Goal: Task Accomplishment & Management: Use online tool/utility

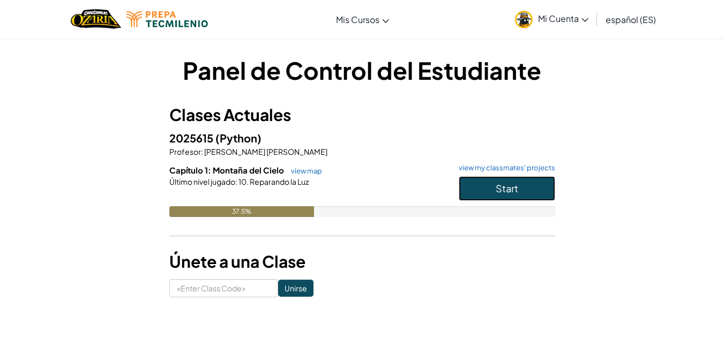
click at [504, 178] on button "Start" at bounding box center [507, 188] width 96 height 25
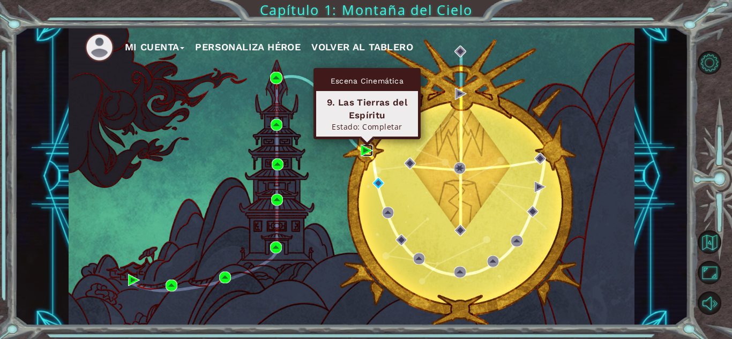
click at [366, 152] on img at bounding box center [367, 151] width 12 height 12
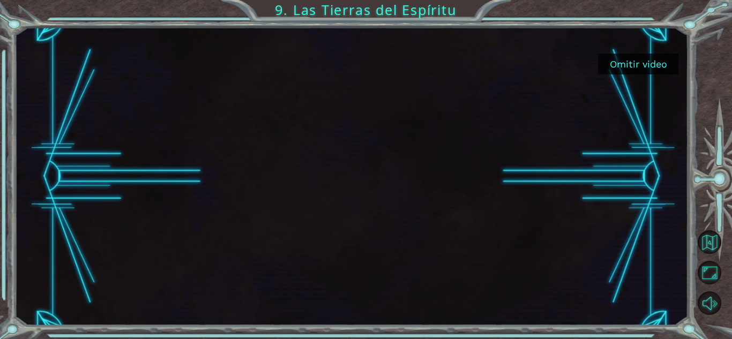
click at [665, 64] on button "Omitir video" at bounding box center [638, 64] width 80 height 21
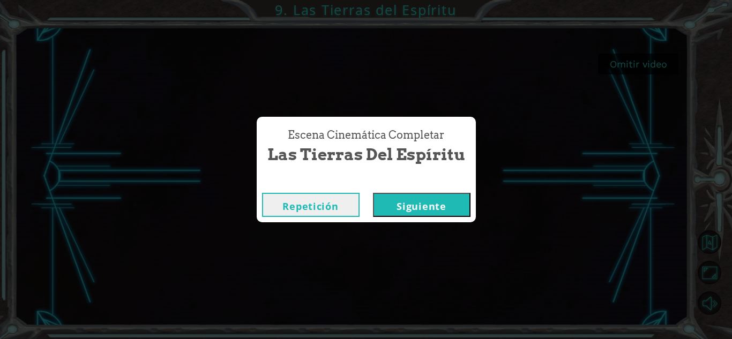
click at [414, 207] on button "Siguiente" at bounding box center [422, 205] width 98 height 24
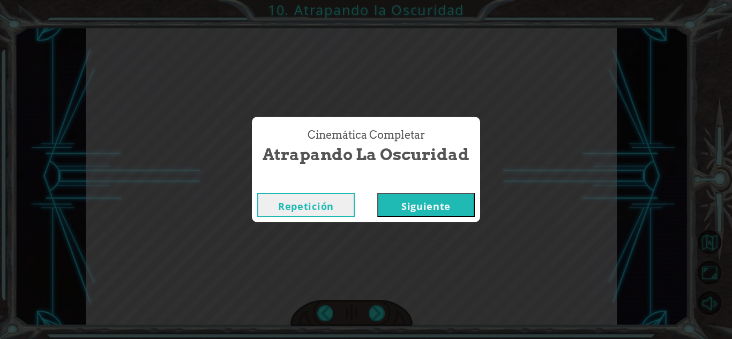
click at [419, 217] on button "Siguiente" at bounding box center [426, 205] width 98 height 24
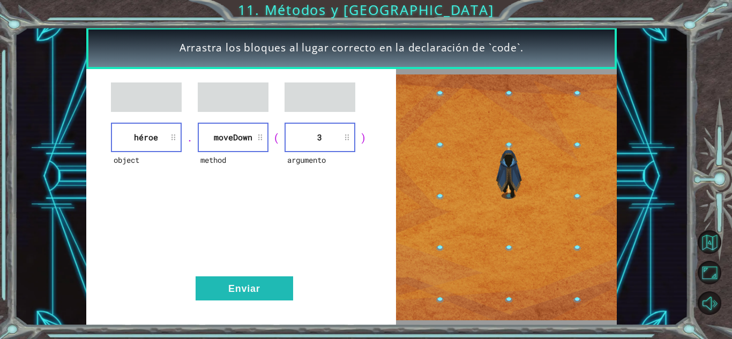
click at [419, 217] on img at bounding box center [506, 198] width 221 height 247
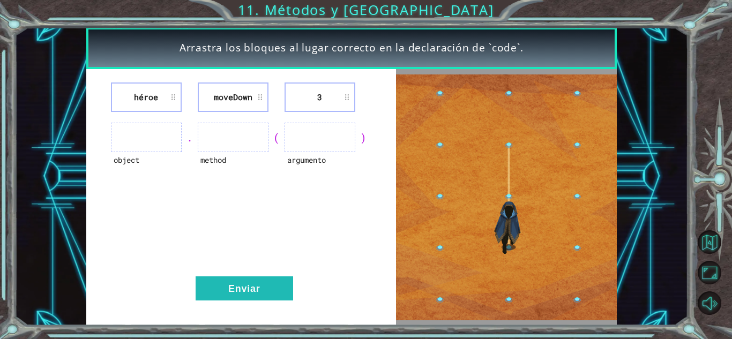
click at [266, 275] on div "héroe [GEOGRAPHIC_DATA] 3 object . method ( argumento ) Enviar" at bounding box center [241, 197] width 310 height 257
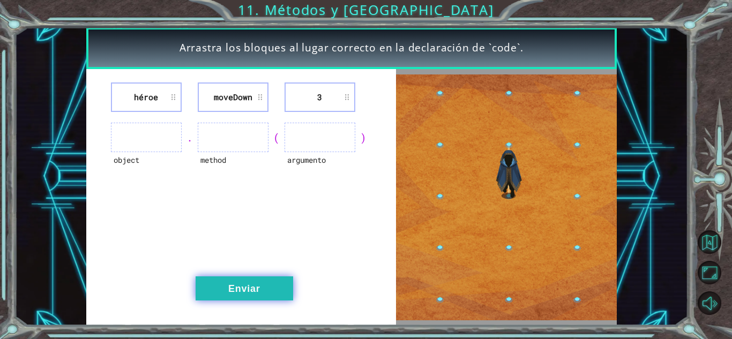
click at [260, 287] on button "Enviar" at bounding box center [245, 289] width 98 height 24
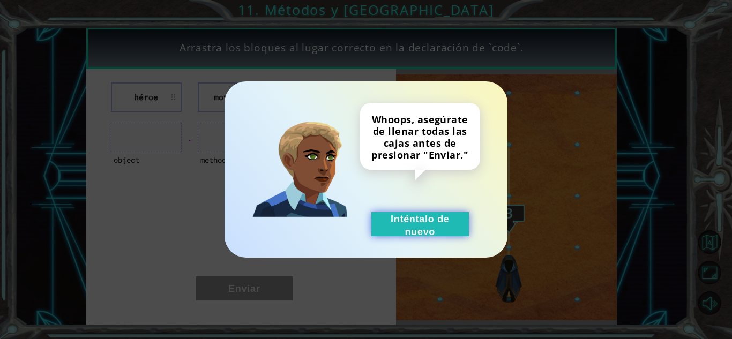
click at [430, 222] on button "Inténtalo de nuevo" at bounding box center [420, 224] width 98 height 24
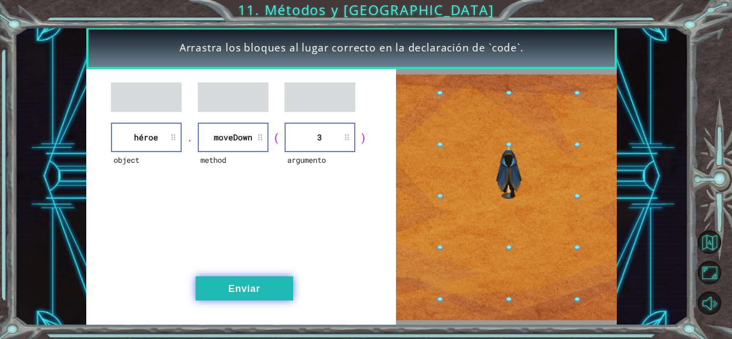
click at [226, 288] on button "Enviar" at bounding box center [245, 289] width 98 height 24
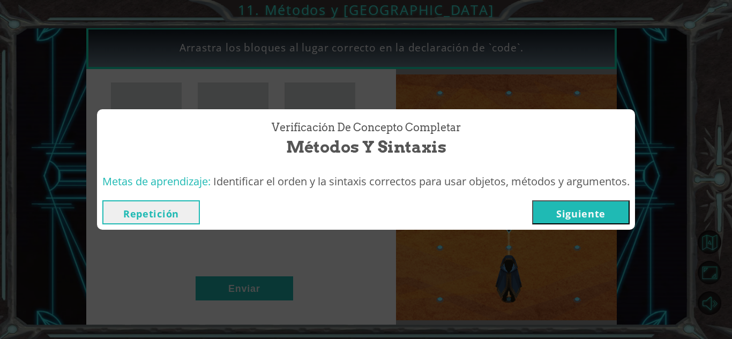
click at [545, 217] on button "Siguiente" at bounding box center [581, 212] width 98 height 24
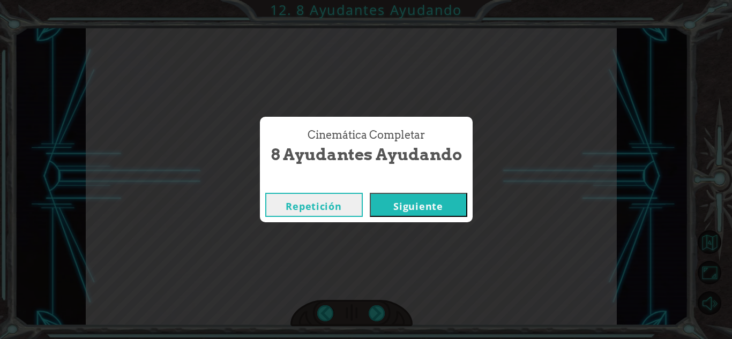
click at [409, 208] on button "Siguiente" at bounding box center [419, 205] width 98 height 24
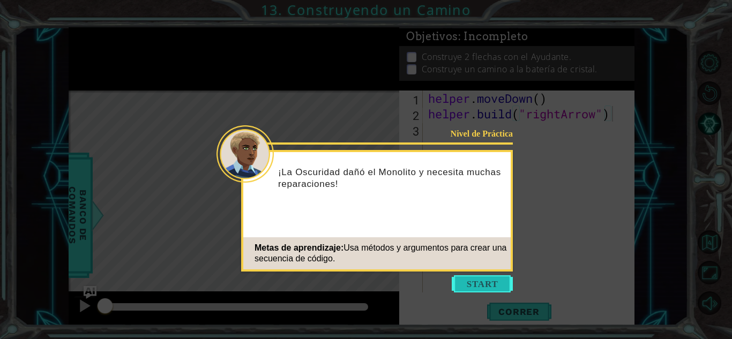
click at [457, 280] on button "Start" at bounding box center [482, 283] width 61 height 17
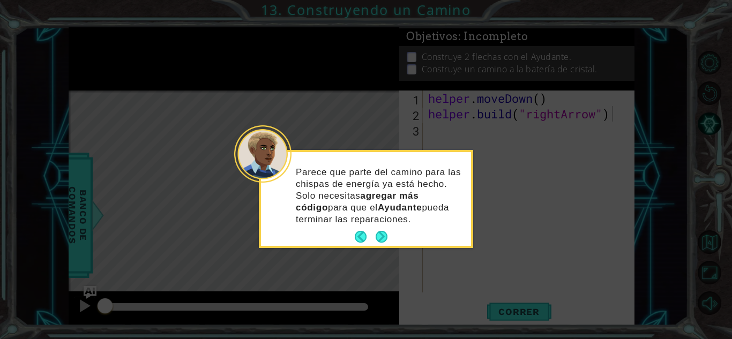
click at [426, 260] on icon at bounding box center [366, 169] width 732 height 339
click at [386, 231] on button "Next" at bounding box center [382, 237] width 12 height 12
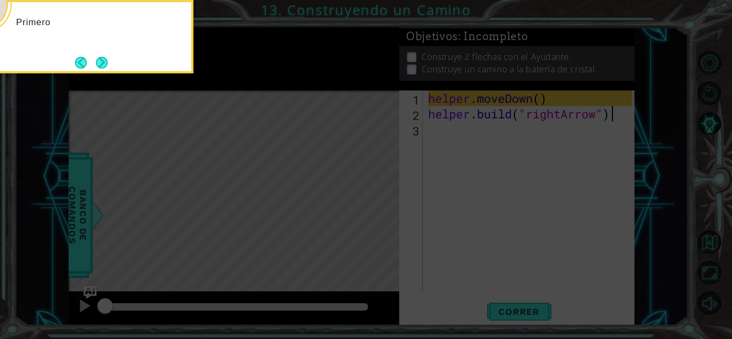
click at [386, 229] on icon at bounding box center [366, 50] width 732 height 577
click at [385, 233] on icon at bounding box center [366, 50] width 732 height 577
click at [386, 234] on icon at bounding box center [366, 50] width 732 height 577
click at [391, 234] on icon at bounding box center [366, 50] width 732 height 577
click at [87, 56] on footer at bounding box center [91, 63] width 33 height 16
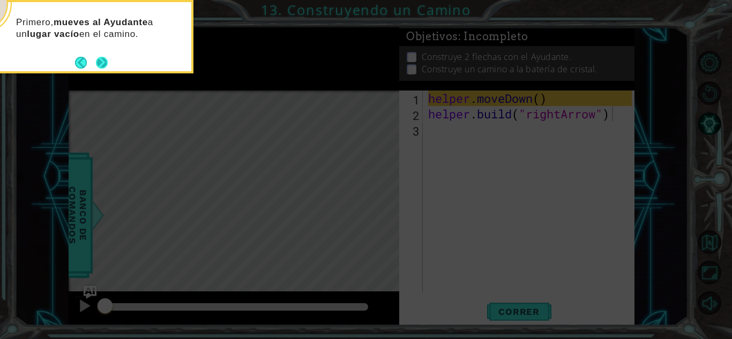
click at [101, 60] on button "Next" at bounding box center [102, 63] width 12 height 12
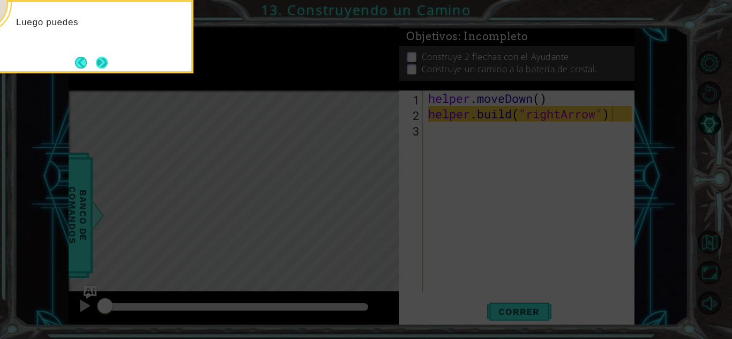
click at [101, 59] on button "Next" at bounding box center [102, 63] width 12 height 12
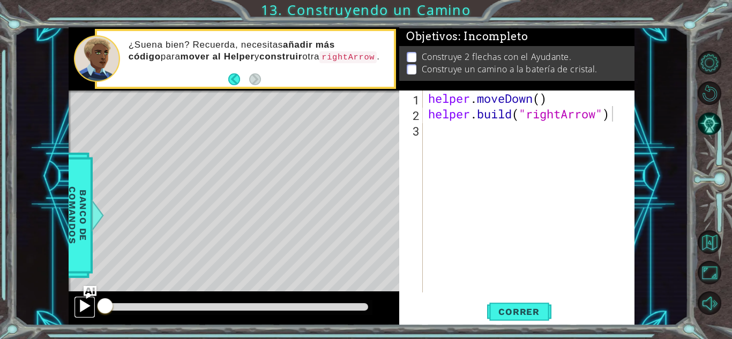
click at [83, 303] on div at bounding box center [85, 306] width 14 height 14
click at [85, 308] on div at bounding box center [85, 306] width 14 height 14
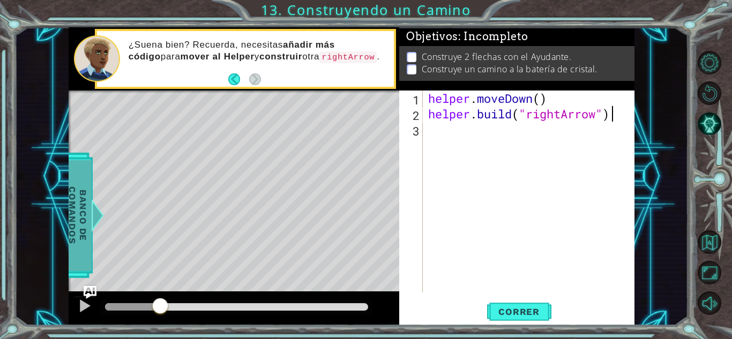
click at [72, 223] on span "Banco de comandos" at bounding box center [78, 215] width 28 height 111
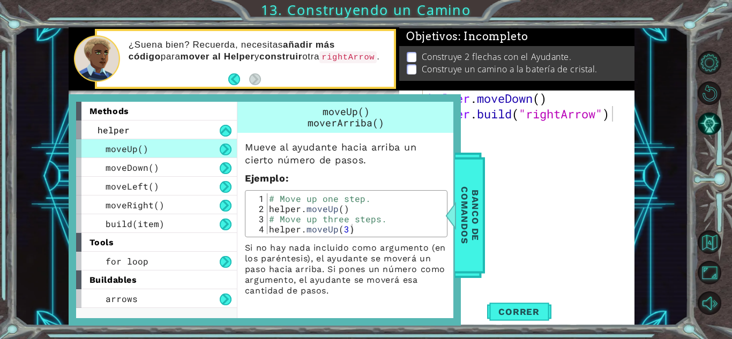
click at [390, 113] on div "moveUp() moverArriba()" at bounding box center [346, 117] width 218 height 31
click at [460, 113] on div "methods helper moveUp() moveDown() moveLeft() moveRight() build(item) tools for…" at bounding box center [265, 210] width 392 height 232
click at [494, 168] on div "helper . moveDown ( ) helper . build ( "rightArrow" )" at bounding box center [531, 207] width 211 height 233
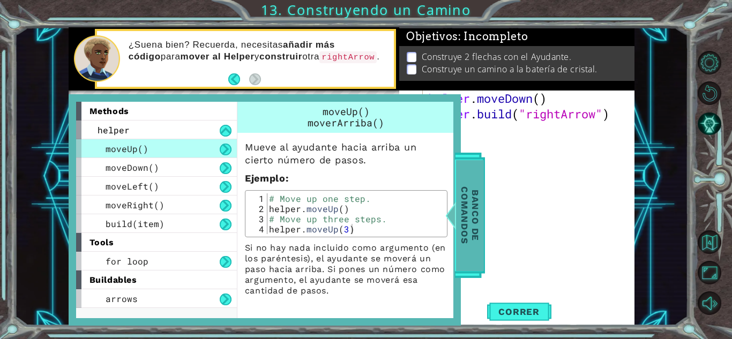
click at [480, 205] on span "Banco de comandos" at bounding box center [470, 215] width 28 height 111
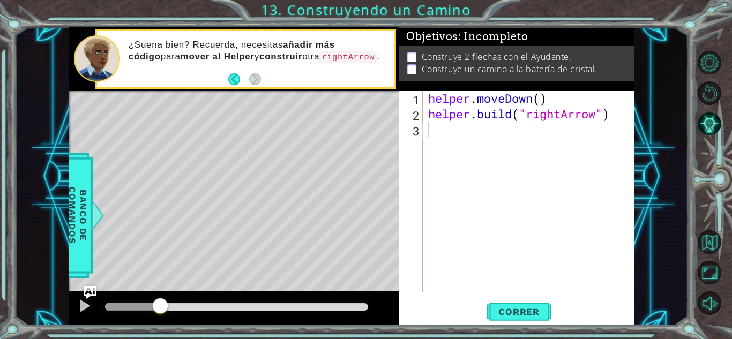
click at [448, 154] on div "helper . moveDown ( ) helper . build ( "rightArrow" )" at bounding box center [531, 207] width 211 height 233
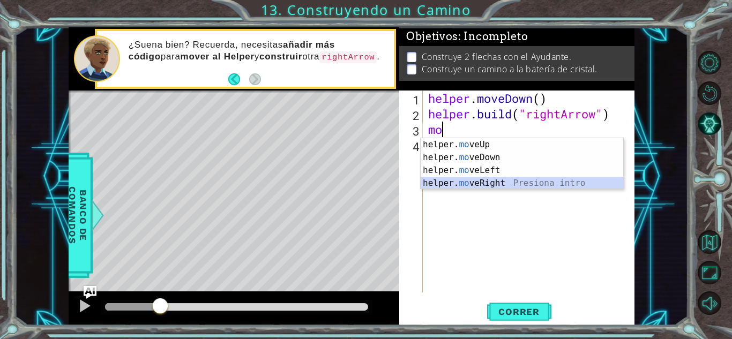
click at [456, 184] on div "helper. mo veUp Presiona intro helper. mo veDown Presiona intro helper. mo veLe…" at bounding box center [522, 176] width 203 height 77
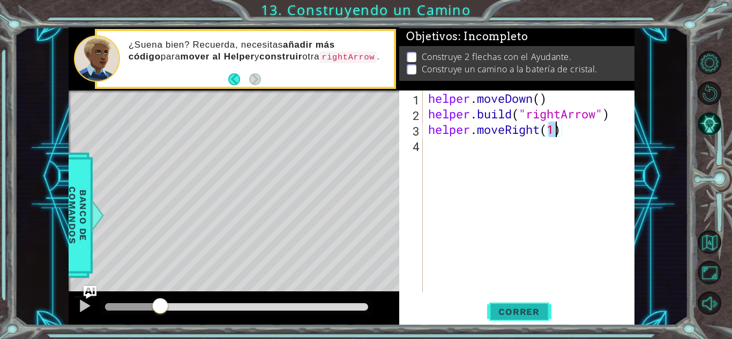
type textarea "helper.moveRight(1)"
click at [517, 307] on span "Correr" at bounding box center [519, 312] width 63 height 11
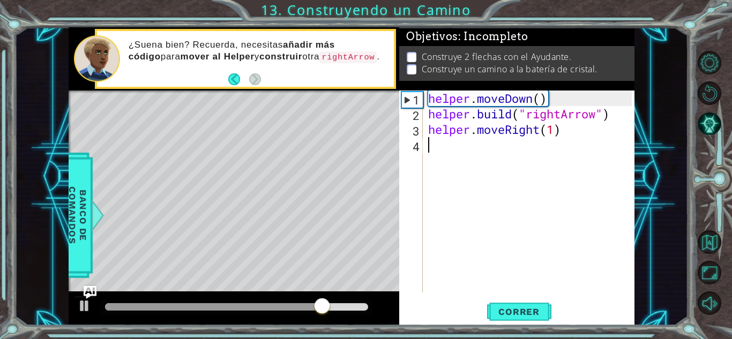
click at [467, 159] on div "helper . moveDown ( ) helper . build ( "rightArrow" ) helper . moveRight ( 1 )" at bounding box center [531, 207] width 211 height 233
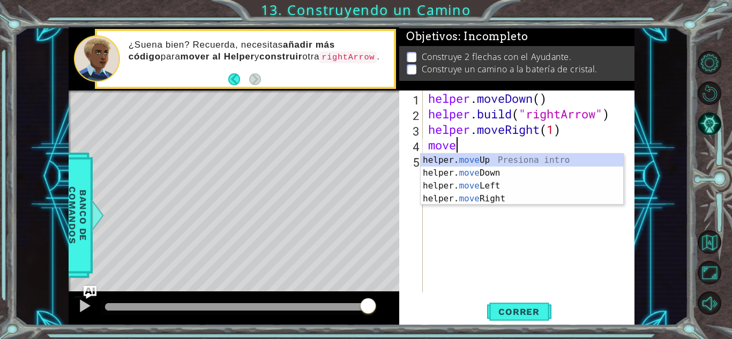
scroll to position [0, 1]
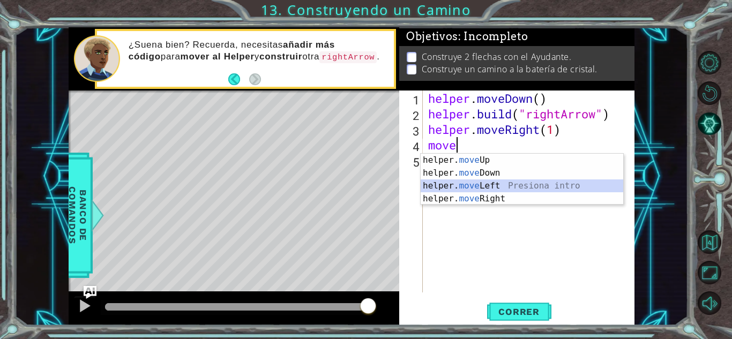
click at [502, 190] on div "helper. move Up Presiona intro helper. move Down Presiona intro helper. move Le…" at bounding box center [522, 192] width 203 height 77
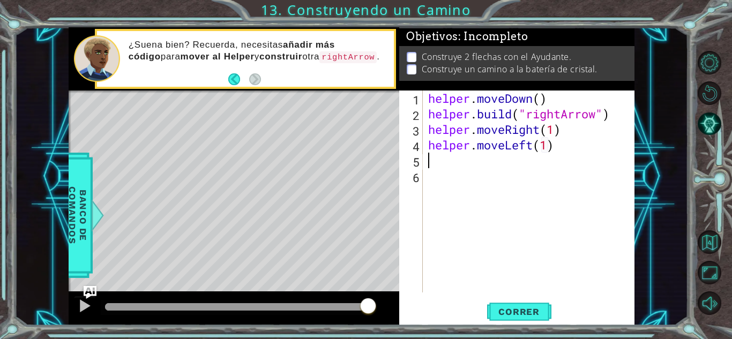
type textarea "helper.moveLeft(1)}"
type textarea "helper.moveLeft(1)"
click at [520, 293] on div "helper . moveDown ( ) helper . build ( "rightArrow" ) helper . moveRight ( 1 ) …" at bounding box center [531, 207] width 211 height 233
click at [519, 306] on button "Correr" at bounding box center [519, 312] width 64 height 24
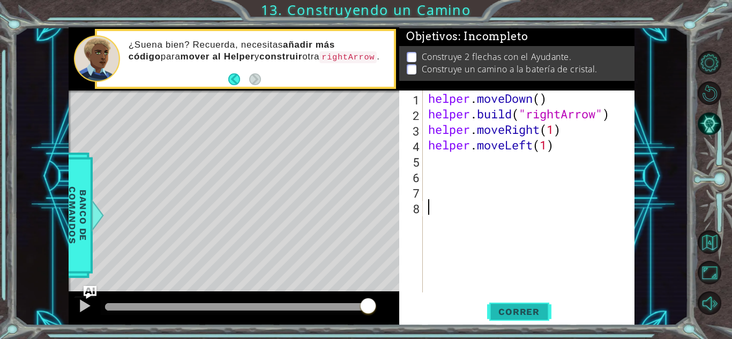
click at [518, 305] on button "Correr" at bounding box center [519, 312] width 64 height 24
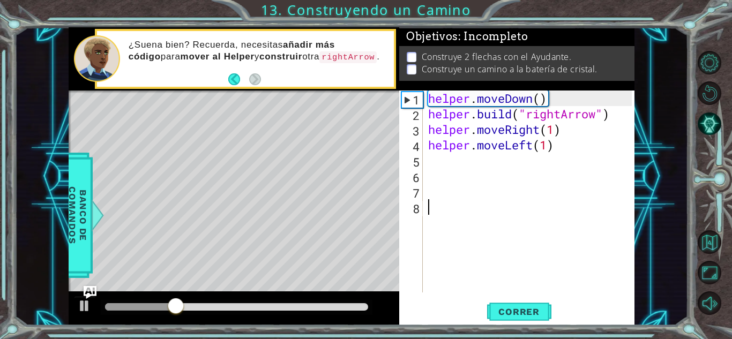
click at [554, 170] on div "helper . moveDown ( ) helper . build ( "rightArrow" ) helper . moveRight ( 1 ) …" at bounding box center [531, 207] width 211 height 233
drag, startPoint x: 632, startPoint y: 129, endPoint x: 648, endPoint y: 131, distance: 16.2
click at [648, 131] on div "1 ההההההההההההההההההההההההההההההההההההההההההההההההההההההההההההההההההההההההההההה…" at bounding box center [351, 176] width 674 height 299
type textarea "helper.moveRight(1)"
click at [630, 168] on div "helper . moveDown ( ) helper . build ( "rightArrow" ) helper . moveRight ( 1 ) …" at bounding box center [531, 207] width 211 height 233
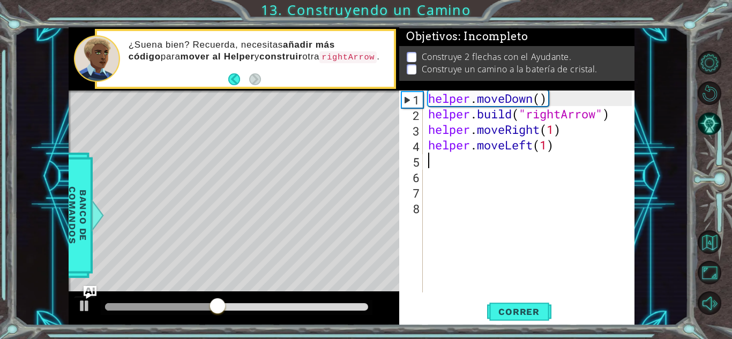
click at [591, 154] on div "helper . moveDown ( ) helper . build ( "rightArrow" ) helper . moveRight ( 1 ) …" at bounding box center [531, 207] width 211 height 233
click at [548, 157] on div "helper . moveDown ( ) helper . build ( "rightArrow" ) helper . moveRight ( 1 ) …" at bounding box center [531, 207] width 211 height 233
click at [549, 155] on div "helper . moveDown ( ) helper . build ( "rightArrow" ) helper . moveRight ( 1 ) …" at bounding box center [531, 207] width 211 height 233
click at [570, 156] on div "helper . moveDown ( ) helper . build ( "rightArrow" ) helper . moveRight ( 1 ) …" at bounding box center [531, 207] width 211 height 233
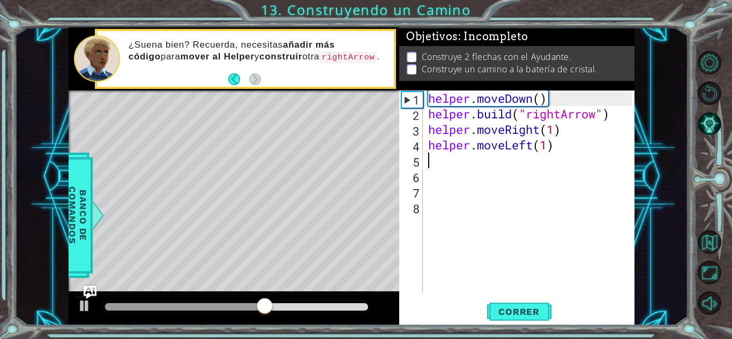
click at [500, 154] on div "helper . moveDown ( ) helper . build ( "rightArrow" ) helper . moveRight ( 1 ) …" at bounding box center [531, 207] width 211 height 233
click at [498, 154] on div "helper . moveDown ( ) helper . build ( "rightArrow" ) helper . moveRight ( 1 ) …" at bounding box center [531, 207] width 211 height 233
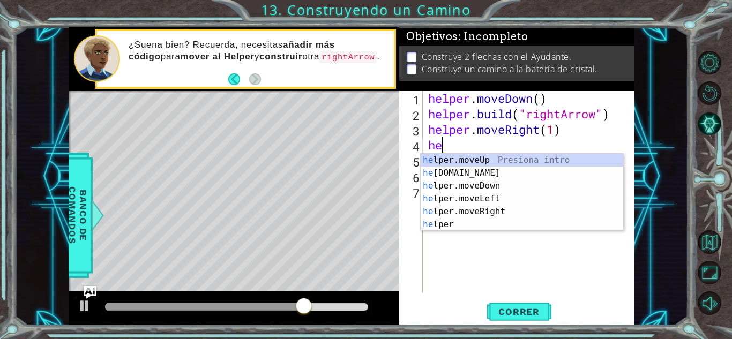
type textarea "h"
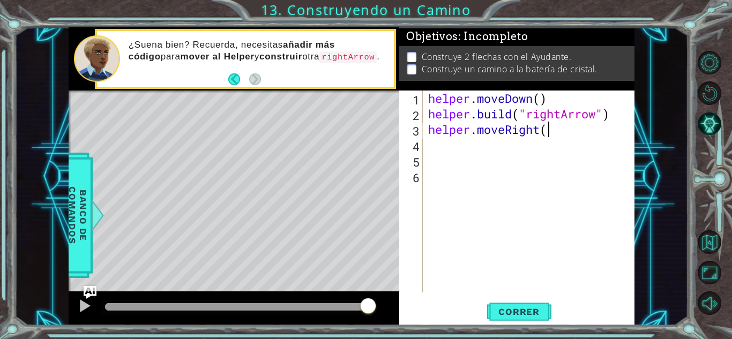
scroll to position [0, 5]
type textarea "helper.moveRight(2)"
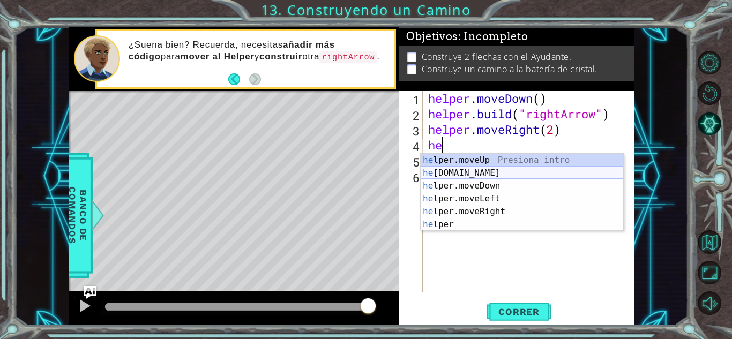
click at [458, 175] on div "he lper.moveUp Presiona intro he [DOMAIN_NAME] Presiona intro he lper.moveDown …" at bounding box center [522, 205] width 203 height 103
type textarea "[DOMAIN_NAME]("rightArrow")"
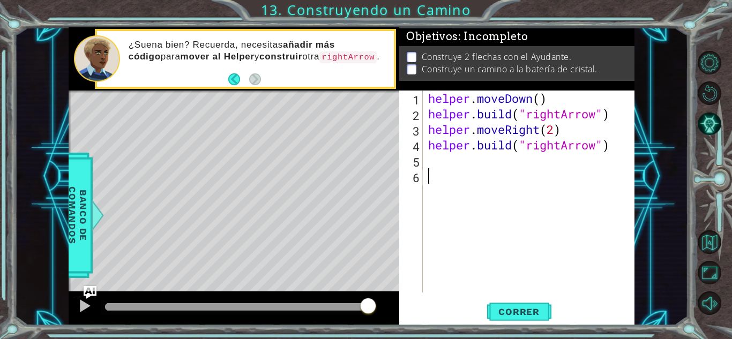
click at [509, 182] on div "helper . moveDown ( ) helper . build ( "rightArrow" ) helper . moveRight ( 2 ) …" at bounding box center [531, 207] width 211 height 233
click at [498, 168] on div "helper . moveDown ( ) helper . build ( "rightArrow" ) helper . moveRight ( 2 ) …" at bounding box center [531, 207] width 211 height 233
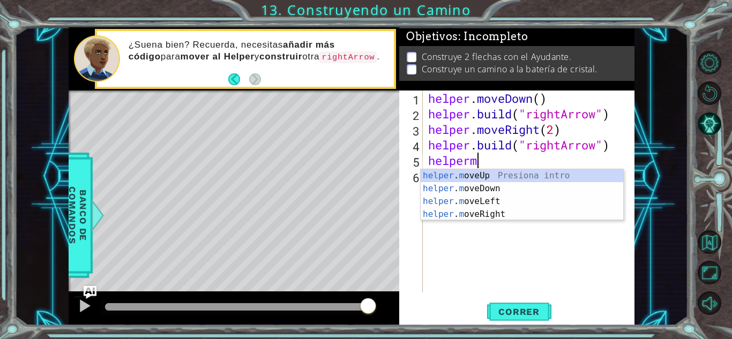
scroll to position [0, 2]
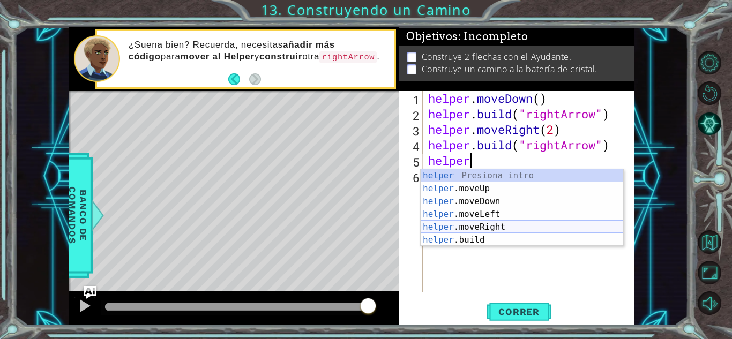
click at [484, 225] on div "helper Presiona intro helper .moveUp Presiona intro helper .moveDown Presiona i…" at bounding box center [522, 220] width 203 height 103
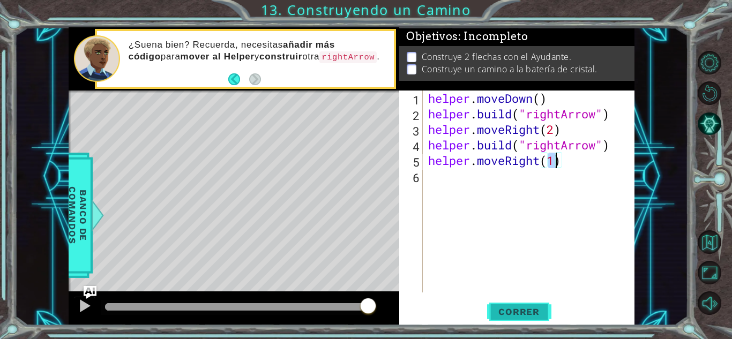
click at [537, 302] on button "Correr" at bounding box center [519, 312] width 64 height 24
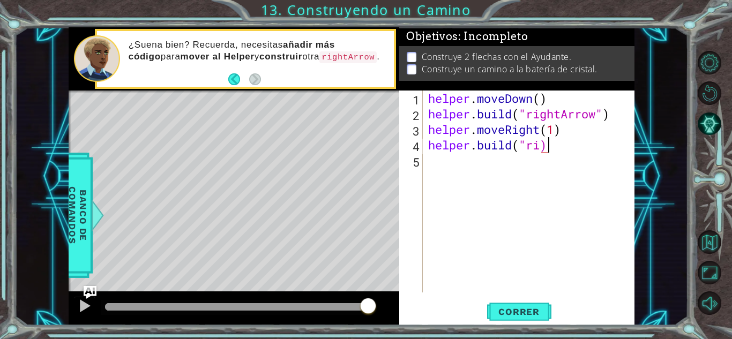
scroll to position [0, 5]
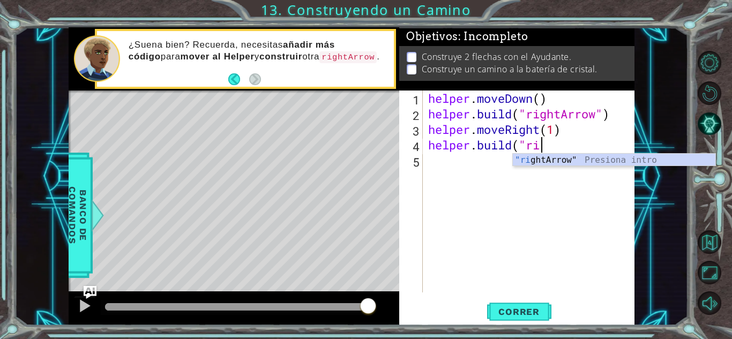
type textarea "[DOMAIN_NAME]("ri"
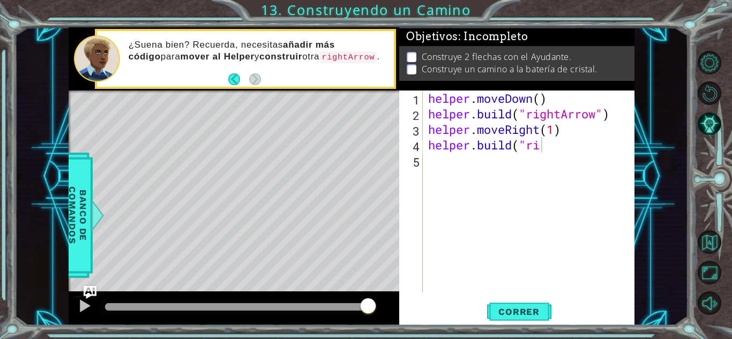
click at [640, 153] on body "1 ההההההההההההההההההההההההההההההההההההההההההההההההההההההההההההההההההההההההההההה…" at bounding box center [366, 169] width 732 height 339
click at [587, 165] on div "helper . moveDown ( ) helper . build ( "rightArrow" ) helper . moveRight ( 1 ) …" at bounding box center [531, 207] width 211 height 233
drag, startPoint x: 587, startPoint y: 165, endPoint x: 604, endPoint y: 151, distance: 21.3
click at [604, 151] on div "helper . moveDown ( ) helper . build ( "rightArrow" ) helper . moveRight ( 1 ) …" at bounding box center [531, 207] width 211 height 233
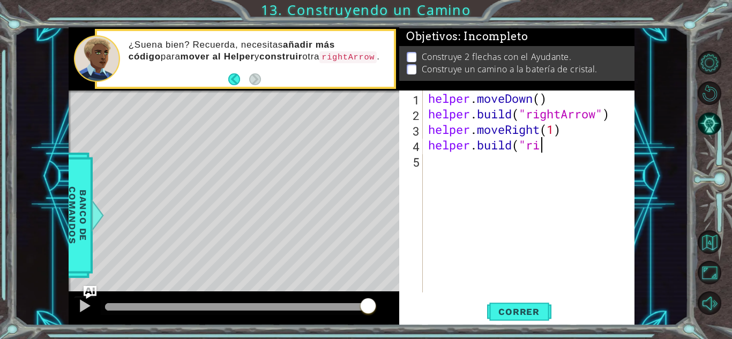
click at [604, 151] on div "helper . moveDown ( ) helper . build ( "rightArrow" ) helper . moveRight ( 1 ) …" at bounding box center [531, 207] width 211 height 233
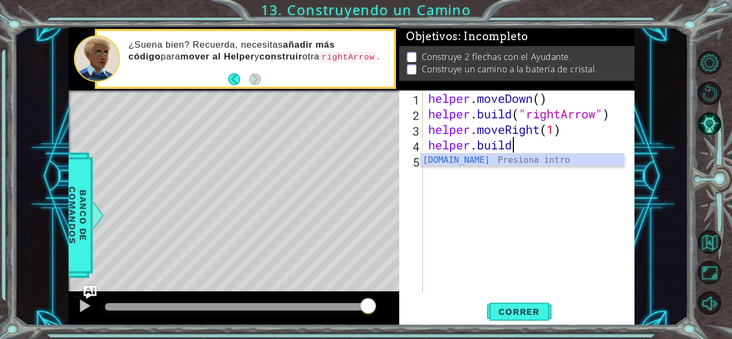
type textarea "helper.buil"
click at [570, 167] on div "helper . moveDown ( ) helper . build ( "rightArrow" ) helper . moveRight ( 1 ) …" at bounding box center [531, 207] width 211 height 233
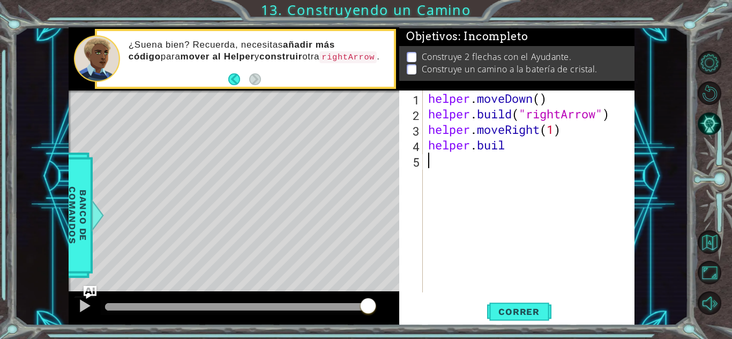
click at [543, 145] on div "helper . moveDown ( ) helper . build ( "rightArrow" ) helper . moveRight ( 1 ) …" at bounding box center [531, 207] width 211 height 233
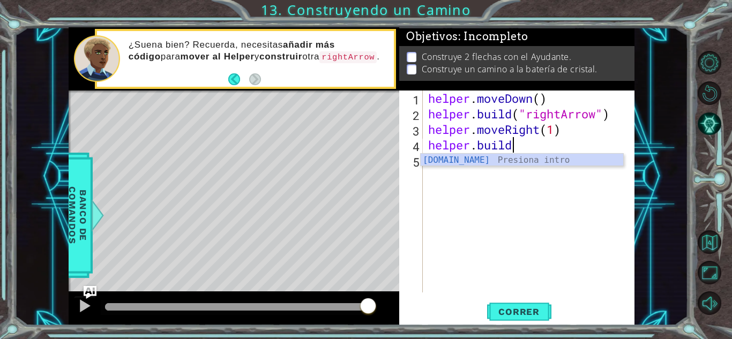
scroll to position [0, 3]
click at [532, 161] on div "[DOMAIN_NAME] Presiona intro" at bounding box center [522, 173] width 203 height 39
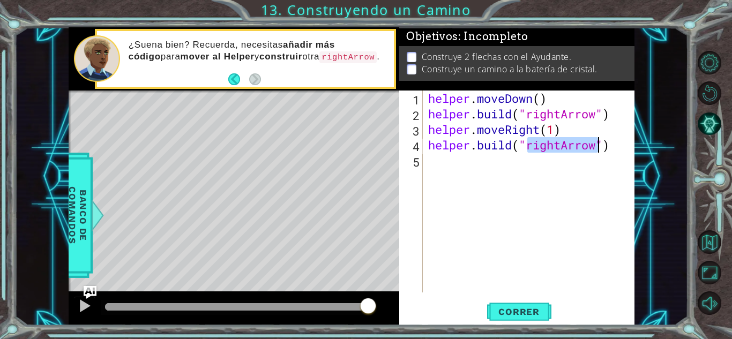
scroll to position [0, 5]
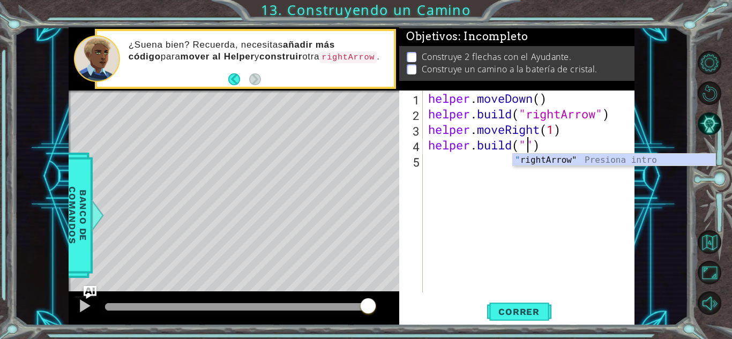
click at [532, 161] on div "" rightArrow" Presiona intro" at bounding box center [614, 173] width 203 height 39
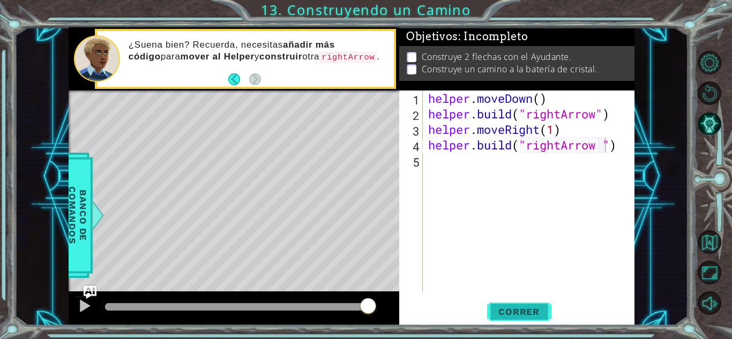
click at [497, 308] on span "Correr" at bounding box center [519, 312] width 63 height 11
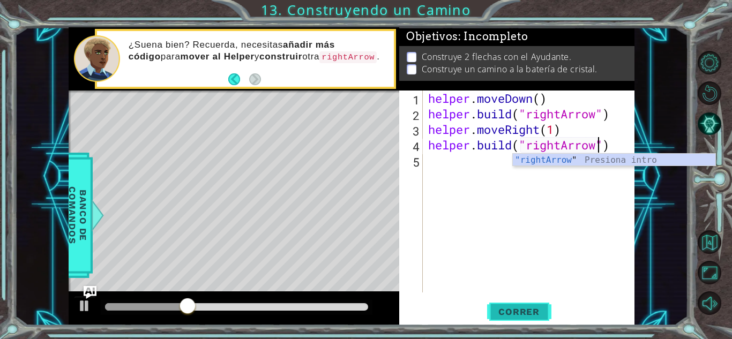
click at [497, 308] on span "Correr" at bounding box center [519, 312] width 63 height 11
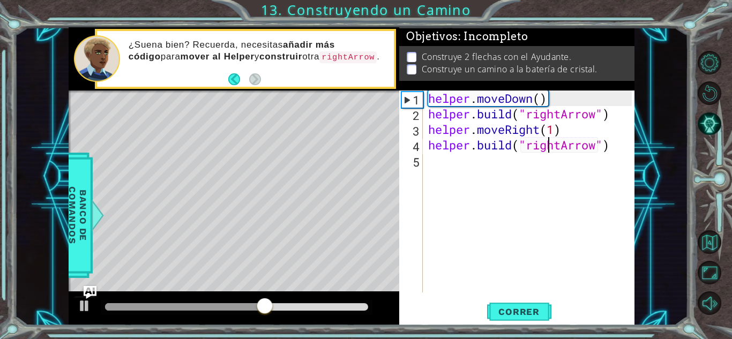
click at [551, 140] on div "helper . moveDown ( ) helper . build ( "rightArrow" ) helper . moveRight ( 1 ) …" at bounding box center [531, 207] width 211 height 233
click at [553, 136] on div "helper . moveDown ( ) helper . build ( "rightArrow" ) helper . moveRight ( 1 ) …" at bounding box center [531, 207] width 211 height 233
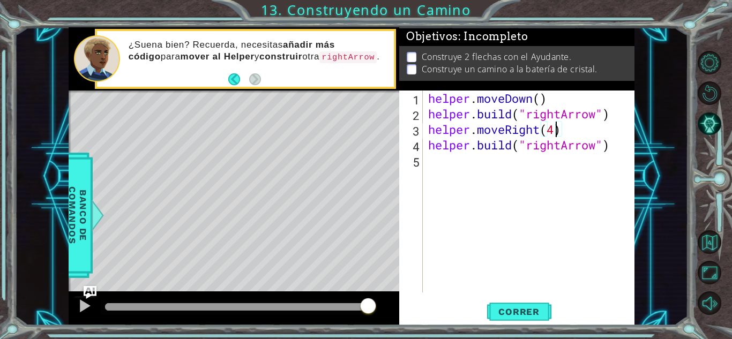
type textarea "helper.moveRight(4})"
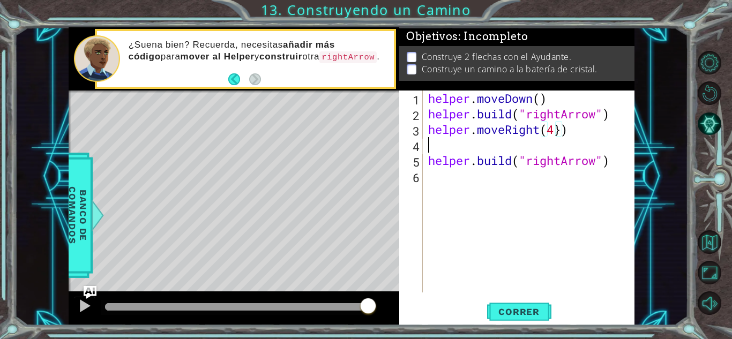
scroll to position [0, 0]
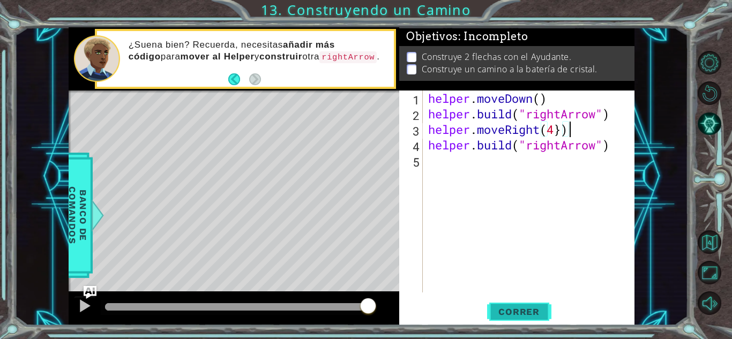
click at [518, 319] on button "Correr" at bounding box center [519, 312] width 64 height 24
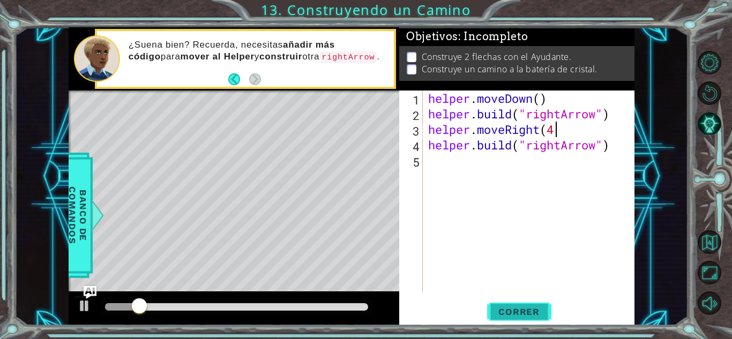
scroll to position [0, 5]
type textarea "helper.moveRight(4)"
click at [518, 319] on button "Correr" at bounding box center [519, 312] width 64 height 24
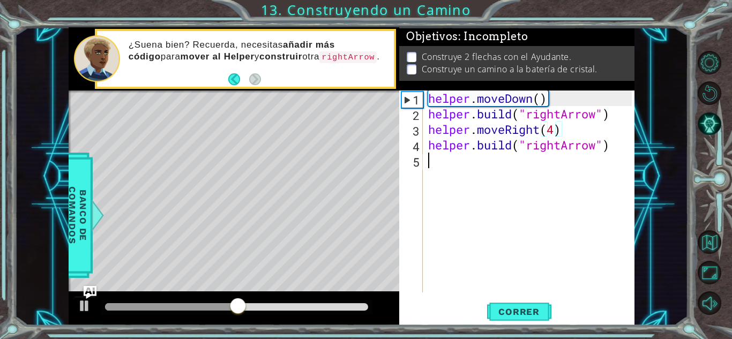
click at [486, 161] on div "helper . moveDown ( ) helper . build ( "rightArrow" ) helper . moveRight ( 4 ) …" at bounding box center [531, 207] width 211 height 233
click at [547, 132] on div "helper . moveDown ( ) helper . build ( "rightArrow" ) helper . moveRight ( 4 ) …" at bounding box center [531, 207] width 211 height 233
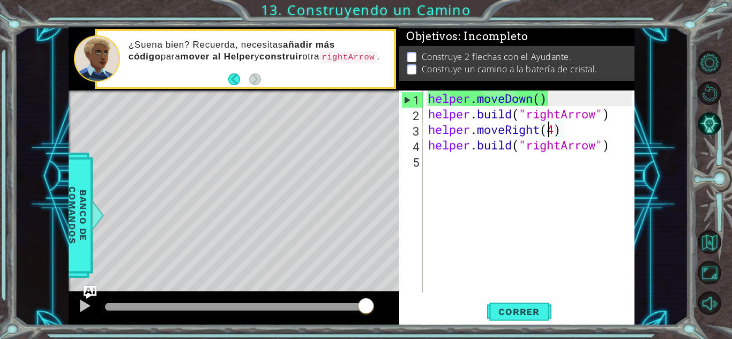
click at [553, 130] on div "helper . moveDown ( ) helper . build ( "rightArrow" ) helper . moveRight ( 4 ) …" at bounding box center [531, 207] width 211 height 233
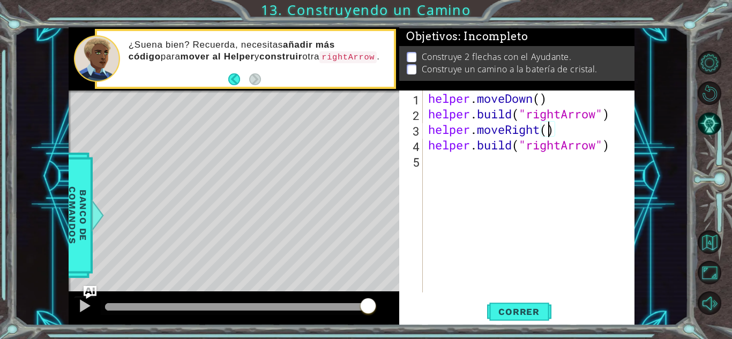
type textarea "helper.moveRight(3)"
click at [545, 172] on div "helper . moveDown ( ) helper . build ( "rightArrow" ) helper . moveRight ( 3 ) …" at bounding box center [531, 207] width 211 height 233
click at [526, 320] on button "Correr" at bounding box center [519, 312] width 64 height 24
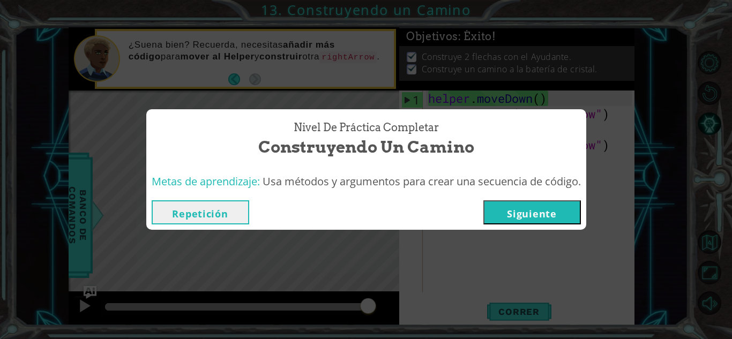
click at [548, 193] on div "Metas de aprendizaje: Usa métodos y argumentos para crear una secuencia de códi…" at bounding box center [366, 182] width 440 height 26
click at [549, 226] on div "Repetición [GEOGRAPHIC_DATA]" at bounding box center [366, 212] width 440 height 35
click at [549, 224] on button "Siguiente" at bounding box center [532, 212] width 98 height 24
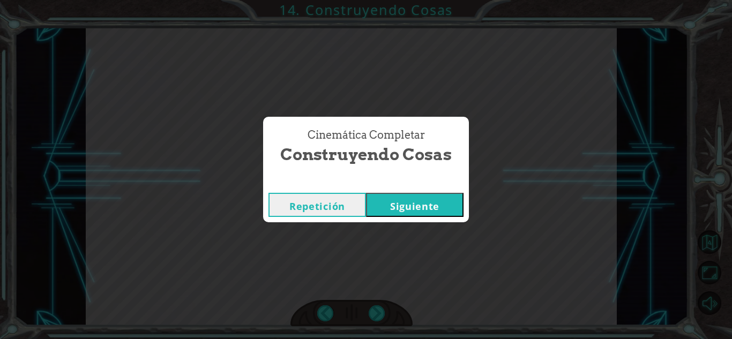
click at [443, 211] on button "Siguiente" at bounding box center [415, 205] width 98 height 24
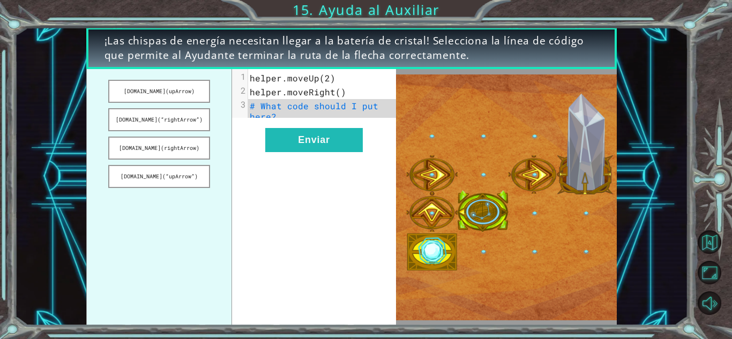
click at [166, 77] on ul "[DOMAIN_NAME](upArrow) [DOMAIN_NAME](“rightArrow”) [DOMAIN_NAME](rightArrow) [D…" at bounding box center [159, 197] width 146 height 257
drag, startPoint x: 156, startPoint y: 95, endPoint x: 223, endPoint y: 154, distance: 89.2
click at [223, 154] on ul "[DOMAIN_NAME](upArrow) [DOMAIN_NAME](“rightArrow”) [DOMAIN_NAME](rightArrow) [D…" at bounding box center [159, 197] width 146 height 257
click at [301, 144] on button "Enviar" at bounding box center [314, 140] width 98 height 24
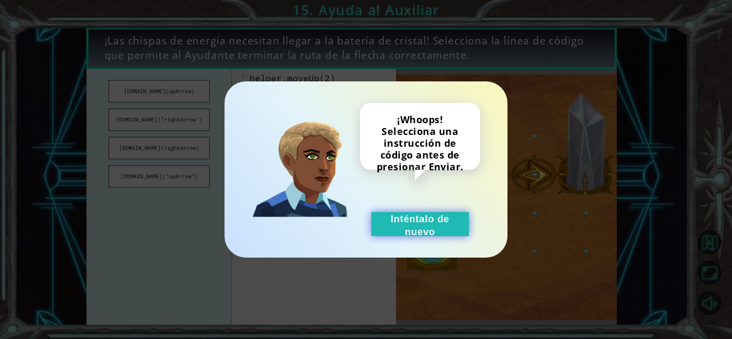
click at [389, 227] on button "Inténtalo de nuevo" at bounding box center [420, 224] width 98 height 24
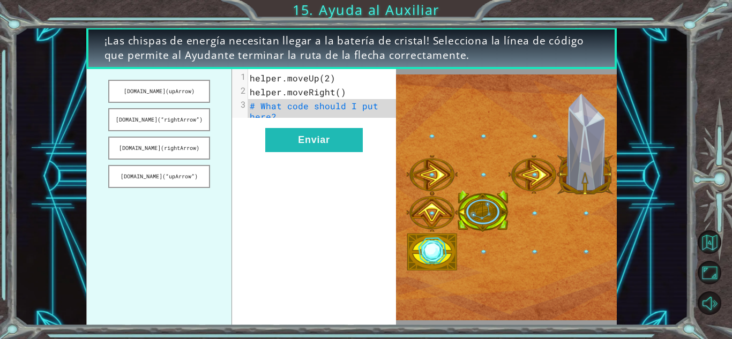
click at [275, 91] on span "helper.moveRight()" at bounding box center [298, 91] width 96 height 11
drag, startPoint x: 193, startPoint y: 115, endPoint x: 254, endPoint y: 118, distance: 60.1
click at [254, 118] on div "[DOMAIN_NAME](upArrow) [DOMAIN_NAME](“rightArrow”) [DOMAIN_NAME](rightArrow) [D…" at bounding box center [241, 197] width 310 height 257
click at [137, 173] on button "[DOMAIN_NAME](“upArrow”)" at bounding box center [158, 176] width 101 height 23
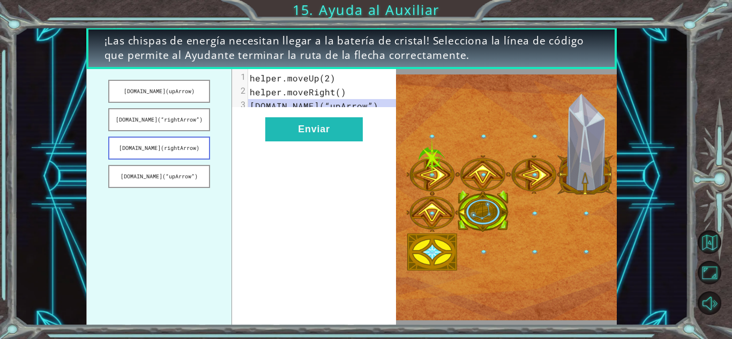
click at [180, 147] on button "[DOMAIN_NAME](rightArrow)" at bounding box center [158, 148] width 101 height 23
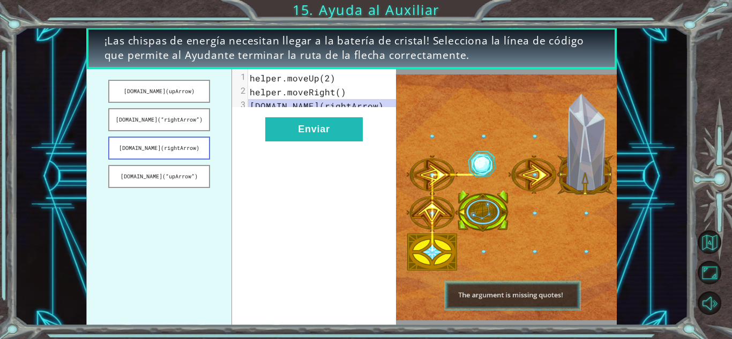
click at [189, 153] on button "[DOMAIN_NAME](rightArrow)" at bounding box center [158, 148] width 101 height 23
click at [187, 141] on button "[DOMAIN_NAME](rightArrow)" at bounding box center [158, 148] width 101 height 23
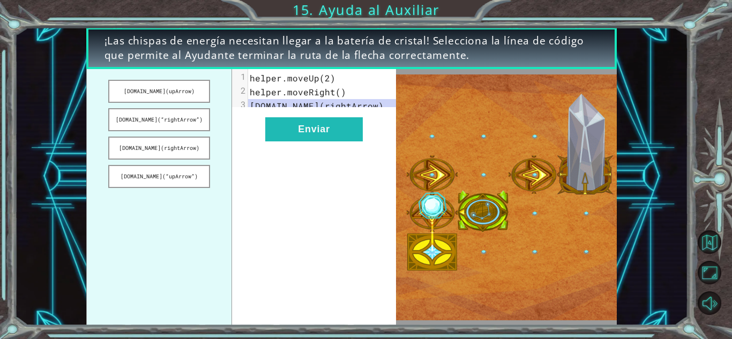
click at [337, 94] on span "helper.moveRight()" at bounding box center [298, 91] width 96 height 11
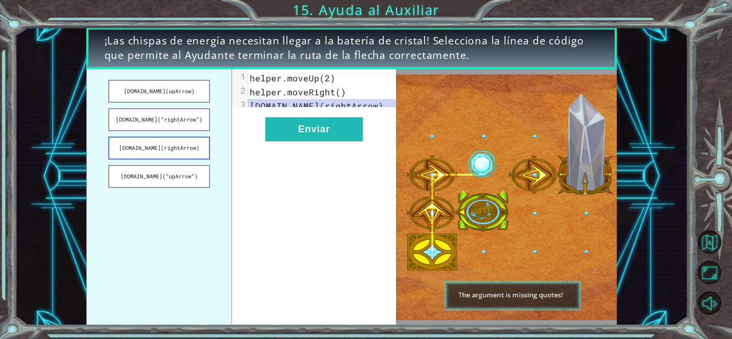
click at [170, 147] on button "[DOMAIN_NAME](rightArrow)" at bounding box center [158, 148] width 101 height 23
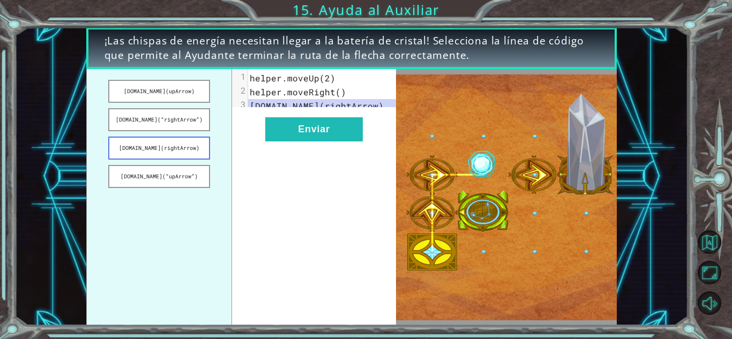
click at [170, 147] on button "[DOMAIN_NAME](rightArrow)" at bounding box center [158, 148] width 101 height 23
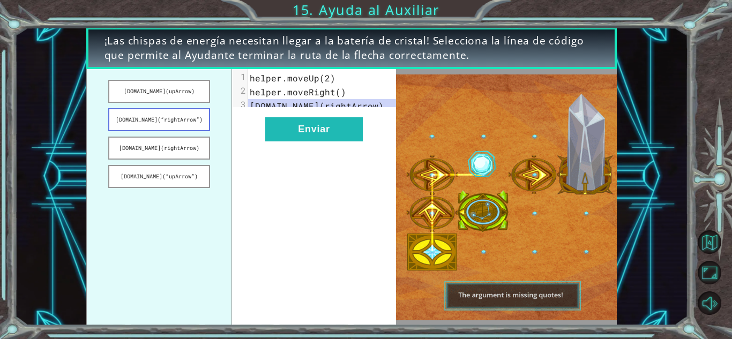
click at [170, 120] on button "[DOMAIN_NAME](“rightArrow”)" at bounding box center [158, 119] width 101 height 23
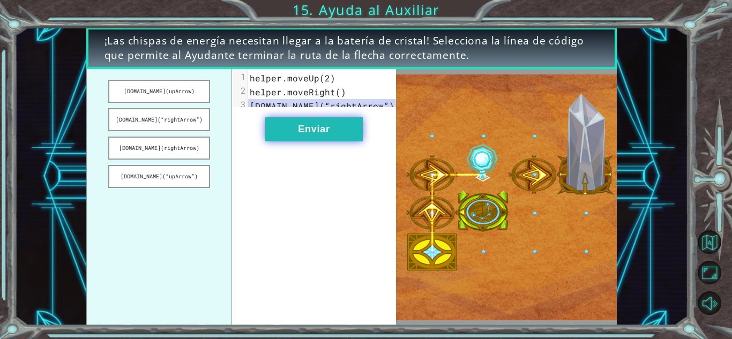
click at [281, 139] on button "Enviar" at bounding box center [314, 129] width 98 height 24
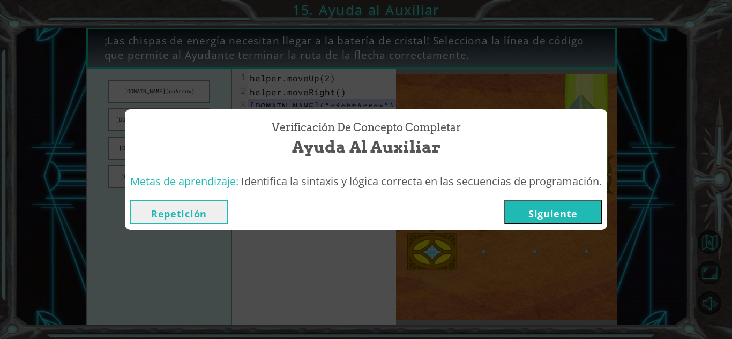
click at [542, 227] on div "Repetición [GEOGRAPHIC_DATA]" at bounding box center [366, 212] width 482 height 35
click at [539, 219] on button "Siguiente" at bounding box center [553, 212] width 98 height 24
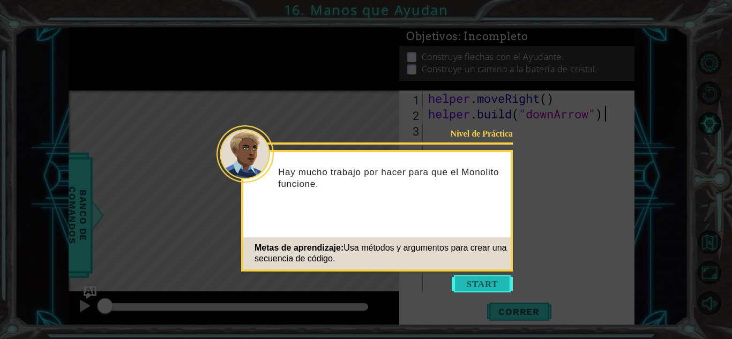
click at [467, 285] on button "Start" at bounding box center [482, 283] width 61 height 17
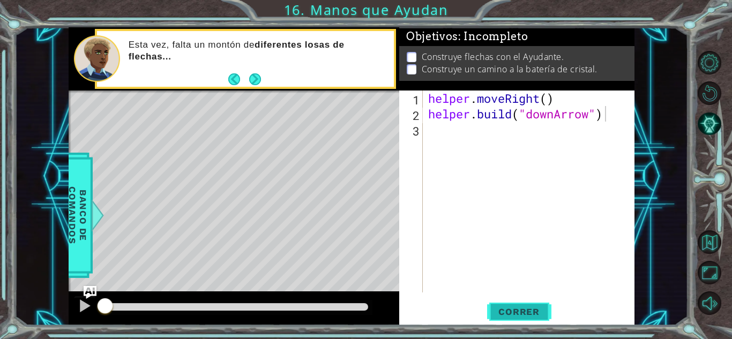
click at [519, 318] on button "Correr" at bounding box center [519, 312] width 64 height 24
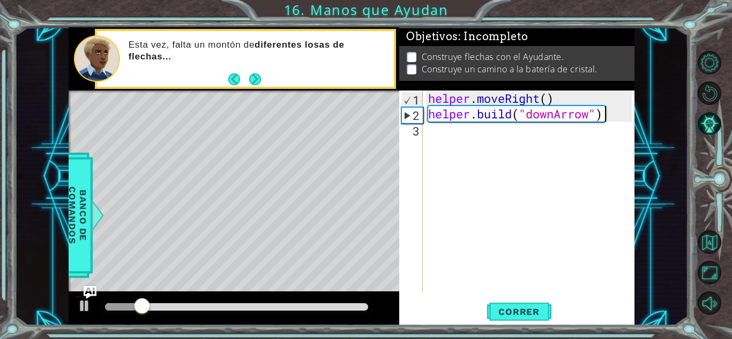
click at [439, 151] on div "helper . moveRight ( ) helper . build ( "downArrow" )" at bounding box center [531, 207] width 211 height 233
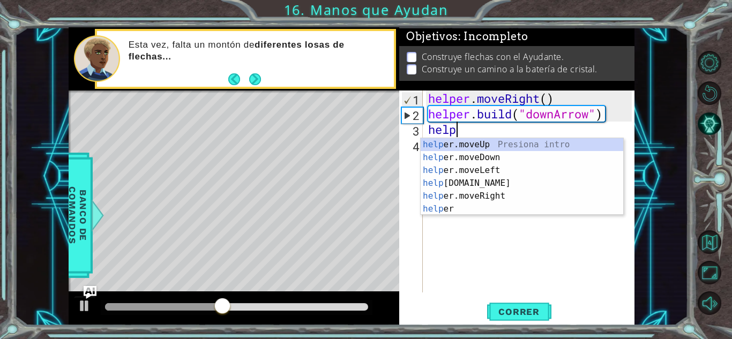
scroll to position [0, 1]
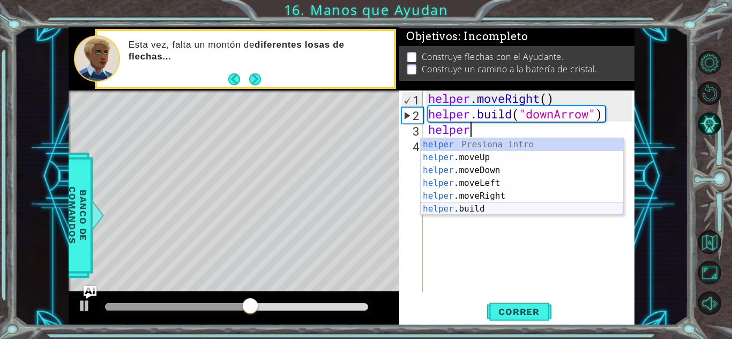
click at [480, 212] on div "helper Presiona intro helper .moveUp Presiona intro helper .moveDown Presiona i…" at bounding box center [522, 189] width 203 height 103
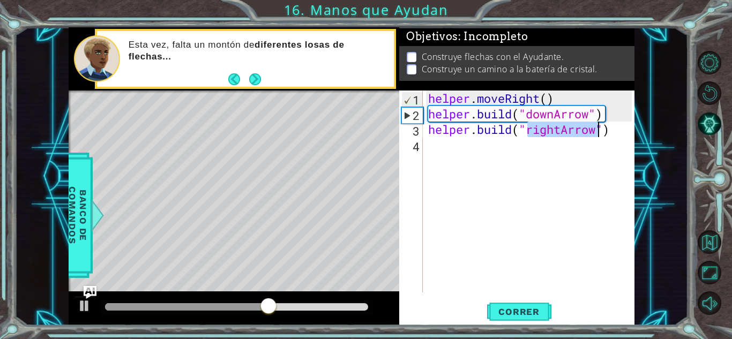
click at [593, 124] on div "helper . moveRight ( ) helper . build ( "downArrow" ) helper . build ( "rightAr…" at bounding box center [529, 192] width 206 height 202
click at [558, 131] on div "helper . moveRight ( ) helper . build ( "downArrow" ) helper . build ( "rightAr…" at bounding box center [531, 207] width 211 height 233
click at [613, 136] on div "helper . moveRight ( ) helper . build ( "downArrow" ) helper . build ( "rightAr…" at bounding box center [531, 207] width 211 height 233
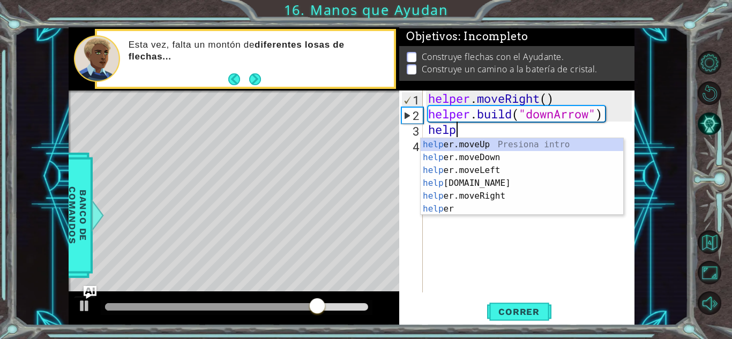
scroll to position [0, 1]
type textarea "h"
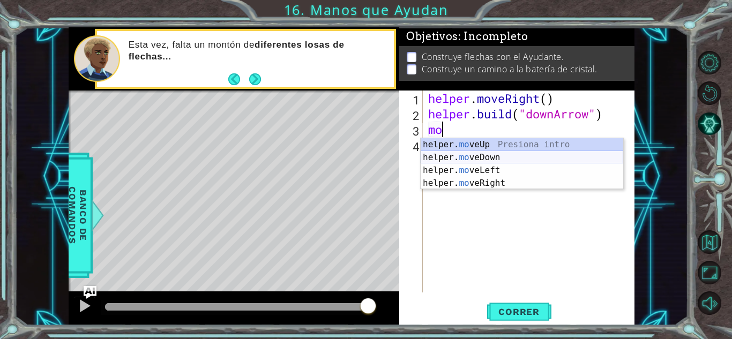
click at [485, 160] on div "helper. mo veUp Presiona intro helper. mo veDown Presiona intro helper. mo veLe…" at bounding box center [522, 176] width 203 height 77
type textarea "helper.moveDown(1)"
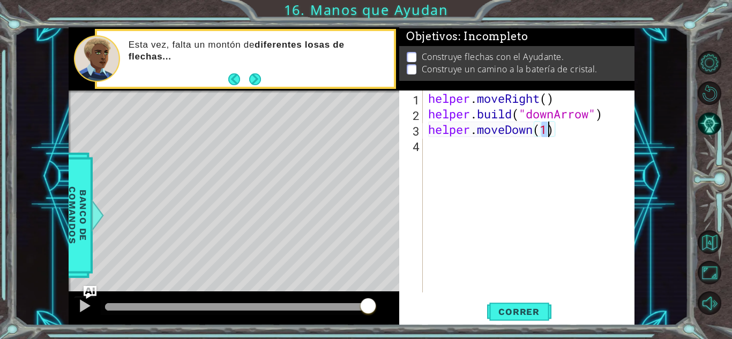
click at [497, 154] on div "helper . moveRight ( ) helper . build ( "downArrow" ) helper . moveDown ( 1 )" at bounding box center [531, 207] width 211 height 233
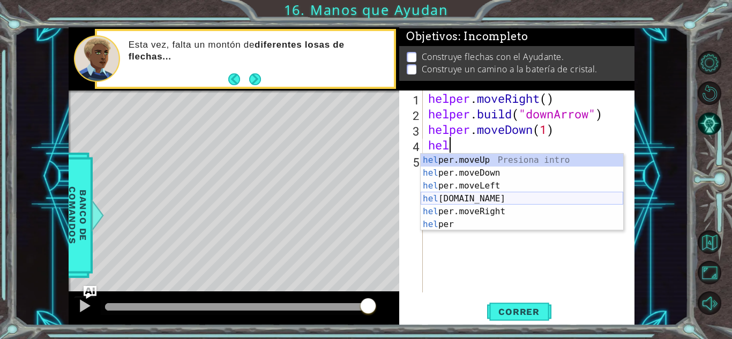
click at [473, 198] on div "hel per.moveUp Presiona intro hel per.moveDown Presiona intro hel per.moveLeft …" at bounding box center [522, 205] width 203 height 103
type textarea "[DOMAIN_NAME]("rightArrow")"
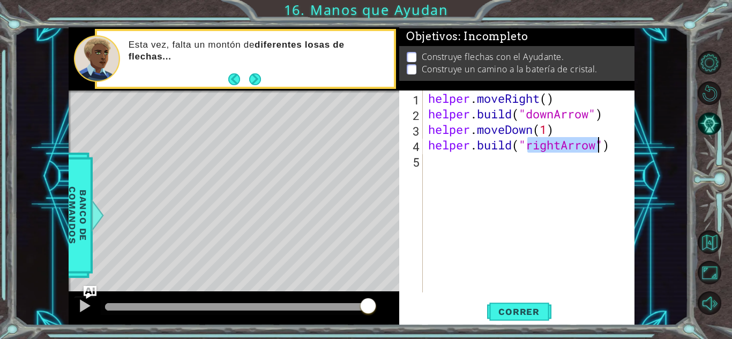
click at [446, 199] on div "helper . moveRight ( ) helper . build ( "downArrow" ) helper . moveDown ( 1 ) h…" at bounding box center [531, 207] width 211 height 233
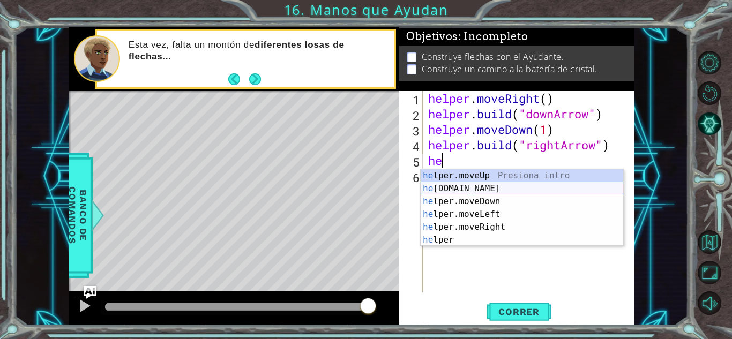
click at [451, 187] on div "he lper.moveUp Presiona intro he [DOMAIN_NAME] Presiona intro he lper.moveDown …" at bounding box center [522, 220] width 203 height 103
type textarea "[DOMAIN_NAME]("rightArrow")"
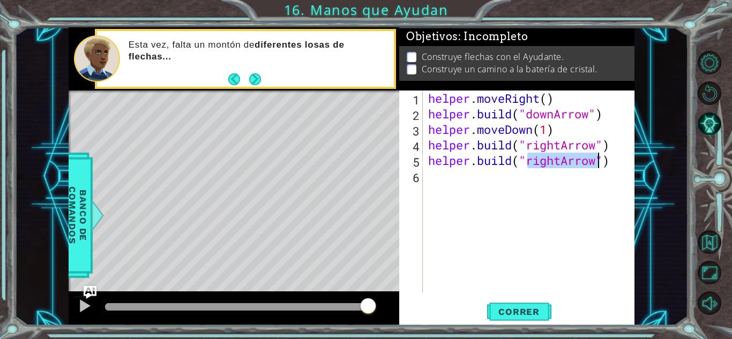
click at [507, 180] on div "helper . moveRight ( ) helper . build ( "downArrow" ) helper . moveDown ( 1 ) h…" at bounding box center [531, 207] width 211 height 233
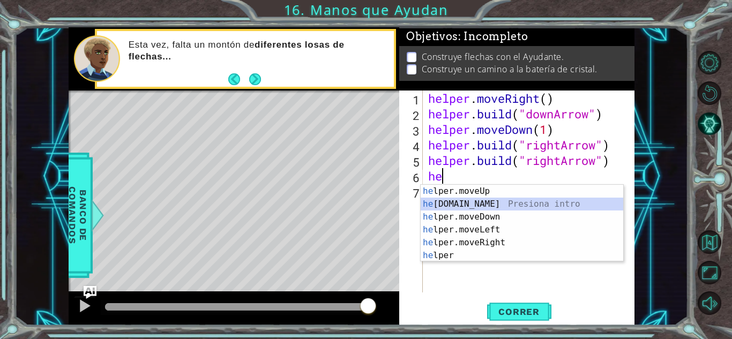
click at [473, 204] on div "he lper.moveUp Presiona intro he [DOMAIN_NAME] Presiona intro he lper.moveDown …" at bounding box center [522, 236] width 203 height 103
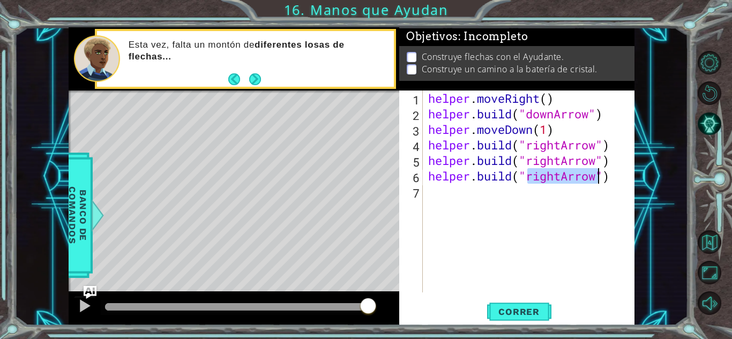
click at [560, 177] on div "helper . moveRight ( ) helper . build ( "downArrow" ) helper . moveDown ( 1 ) h…" at bounding box center [529, 192] width 206 height 202
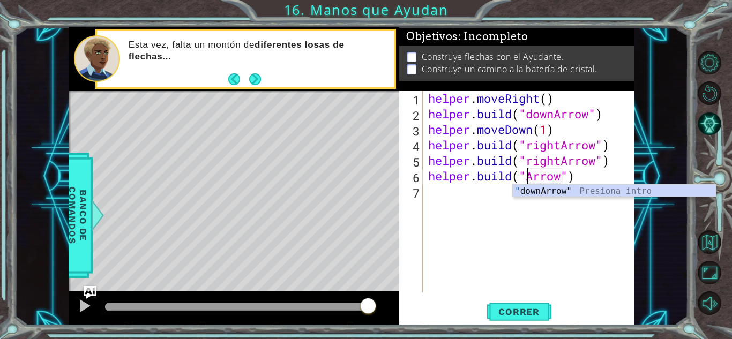
scroll to position [0, 5]
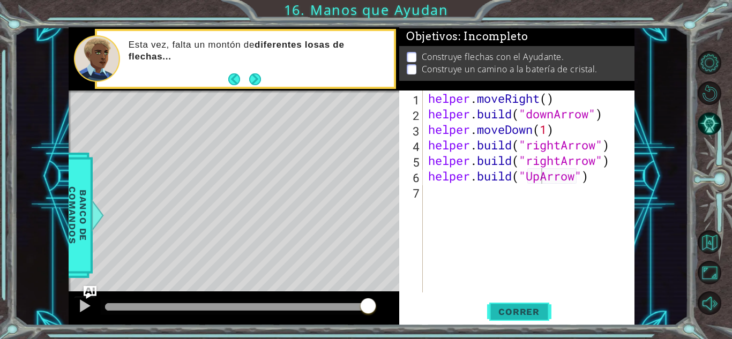
click at [518, 313] on span "Correr" at bounding box center [519, 312] width 63 height 11
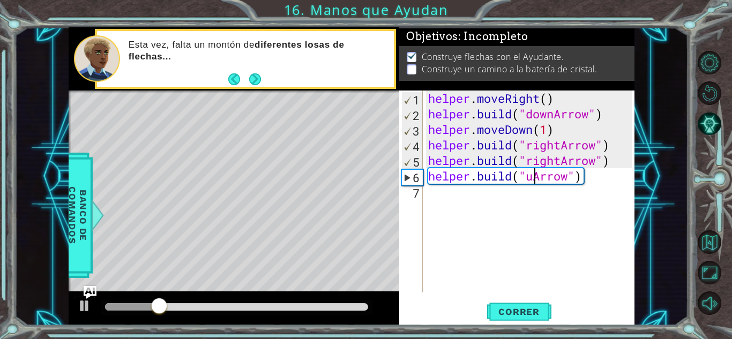
type textarea "[DOMAIN_NAME]("upArrow")"
click at [444, 193] on div "helper . moveRight ( ) helper . build ( "downArrow" ) helper . moveDown ( 1 ) h…" at bounding box center [531, 207] width 211 height 233
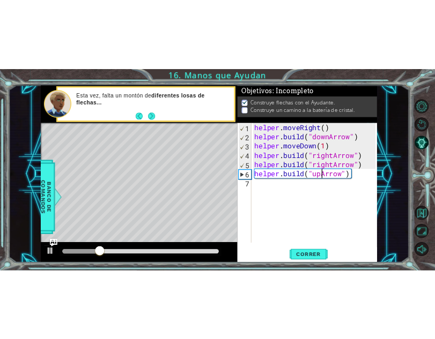
scroll to position [0, 0]
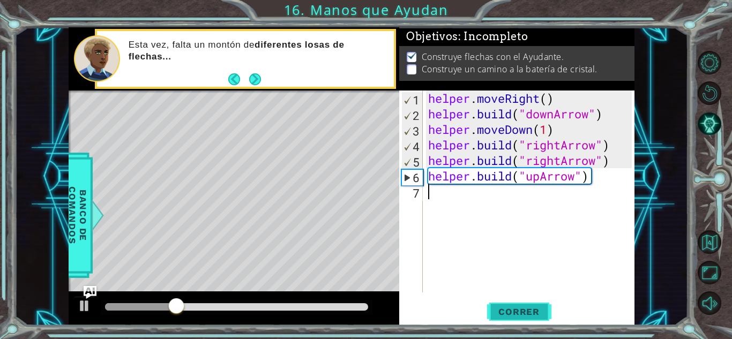
click at [515, 311] on span "Correr" at bounding box center [519, 312] width 63 height 11
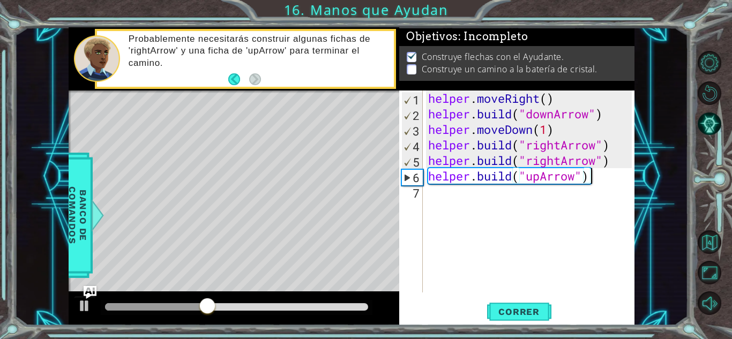
click at [431, 156] on div "helper . moveRight ( ) helper . build ( "downArrow" ) helper . moveDown ( 1 ) h…" at bounding box center [531, 207] width 211 height 233
type textarea "[DOMAIN_NAME]("rightArrow")"
click at [427, 147] on div "helper . moveRight ( ) helper . build ( "downArrow" ) helper . moveDown ( 1 ) h…" at bounding box center [531, 207] width 211 height 233
click at [624, 156] on div "helper . moveRight ( ) helper . build ( "downArrow" ) helper . moveDown ( 1 ) h…" at bounding box center [531, 207] width 211 height 233
click at [619, 140] on div "helper . moveRight ( ) helper . build ( "downArrow" ) helper . moveDown ( 1 ) h…" at bounding box center [531, 207] width 211 height 233
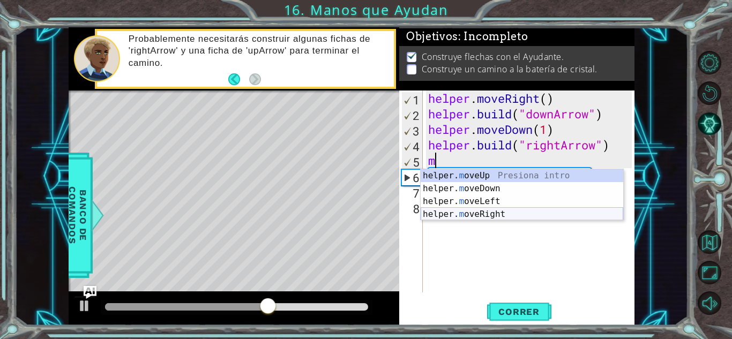
click at [472, 214] on div "helper. m oveUp Presiona intro helper. m oveDown Presiona intro helper. m oveLe…" at bounding box center [522, 207] width 203 height 77
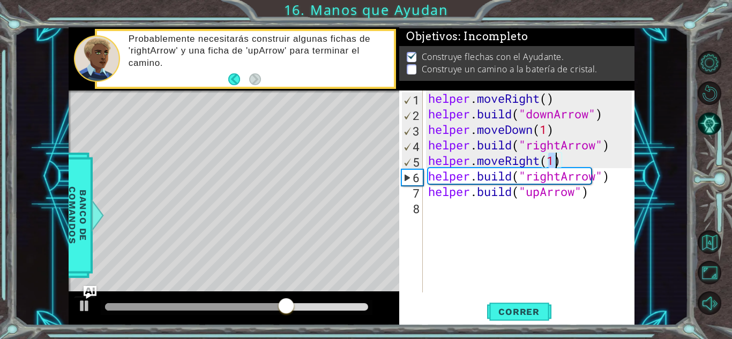
click at [623, 175] on div "helper . moveRight ( ) helper . build ( "downArrow" ) helper . moveDown ( 1 ) h…" at bounding box center [531, 207] width 211 height 233
click at [525, 319] on button "Correr" at bounding box center [519, 312] width 64 height 24
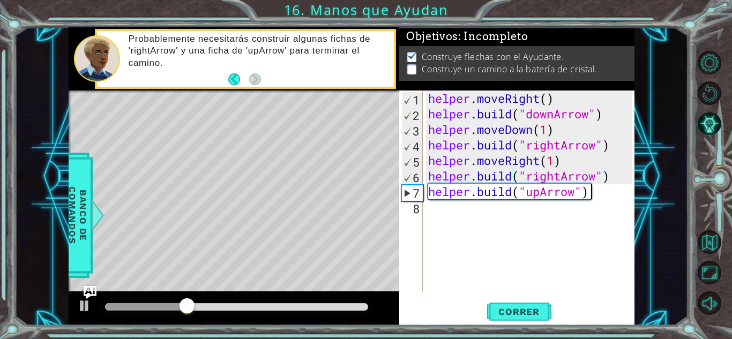
click at [597, 193] on div "helper . moveRight ( ) helper . build ( "downArrow" ) helper . moveDown ( 1 ) h…" at bounding box center [531, 207] width 211 height 233
click at [614, 184] on div "helper . moveRight ( ) helper . build ( "downArrow" ) helper . moveDown ( 1 ) h…" at bounding box center [531, 207] width 211 height 233
click at [619, 174] on div "helper . moveRight ( ) helper . build ( "downArrow" ) helper . moveDown ( 1 ) h…" at bounding box center [531, 207] width 211 height 233
type textarea "[DOMAIN_NAME]("rightArrow")"
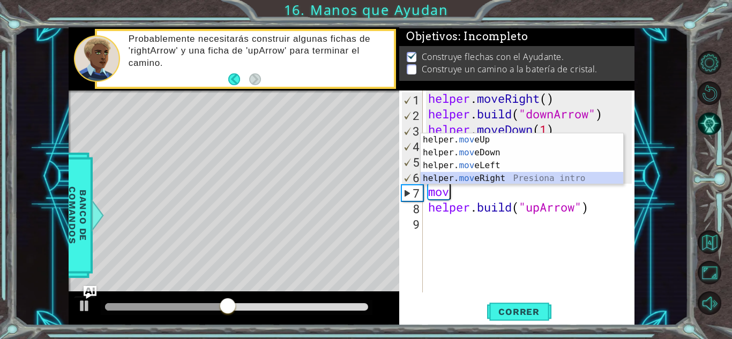
click at [504, 174] on div "helper. mov eUp Presiona intro helper. mov eDown Presiona intro helper. mov eLe…" at bounding box center [522, 171] width 203 height 77
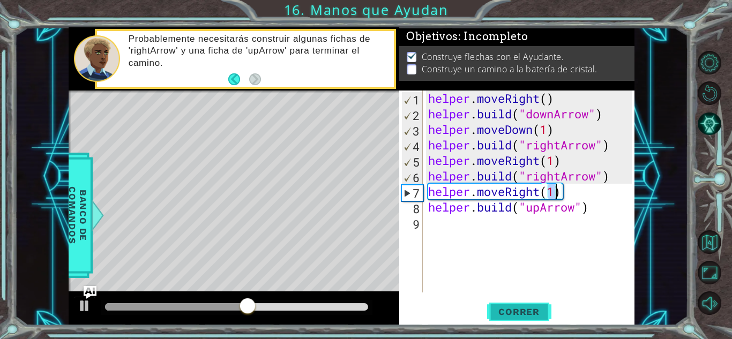
type textarea "helper.moveRight(1)"
click at [518, 315] on span "Correr" at bounding box center [519, 312] width 63 height 11
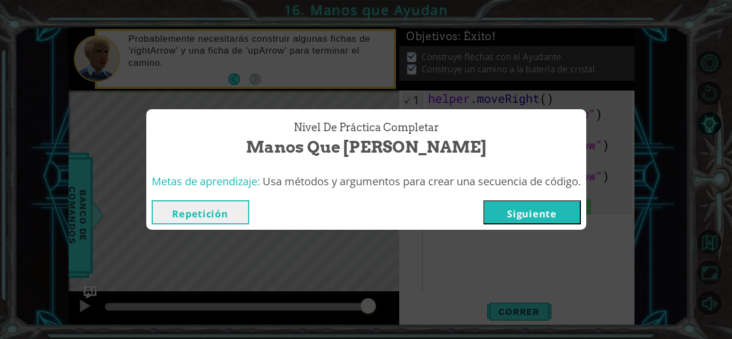
click at [528, 237] on div "Nivel de Práctica Completar Manos que Ayudan Metas de aprendizaje: Usa métodos …" at bounding box center [366, 169] width 732 height 339
click at [527, 229] on div "Repetición [GEOGRAPHIC_DATA]" at bounding box center [366, 212] width 440 height 35
click at [527, 226] on div "Repetición [GEOGRAPHIC_DATA]" at bounding box center [366, 212] width 440 height 35
click at [527, 222] on button "Siguiente" at bounding box center [532, 212] width 98 height 24
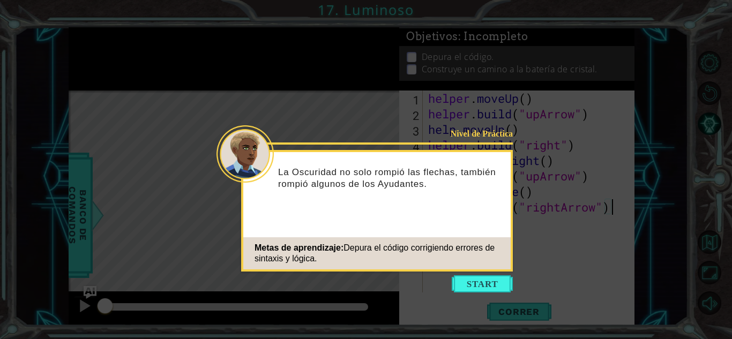
click at [496, 226] on div "Nivel de Práctica La Oscuridad no solo rompió las flechas, también rompió algun…" at bounding box center [377, 211] width 272 height 122
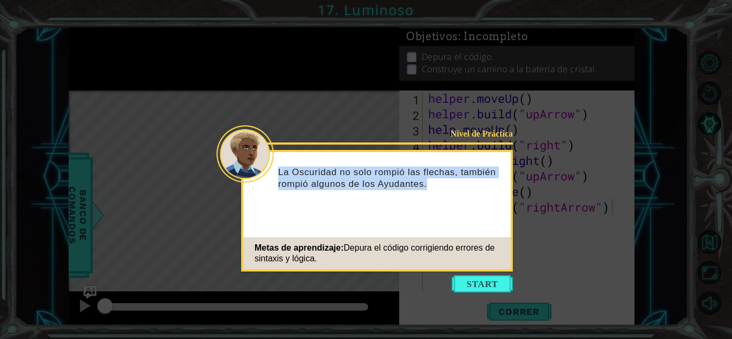
click at [496, 226] on div "Nivel de Práctica La Oscuridad no solo rompió las flechas, también rompió algun…" at bounding box center [377, 211] width 272 height 122
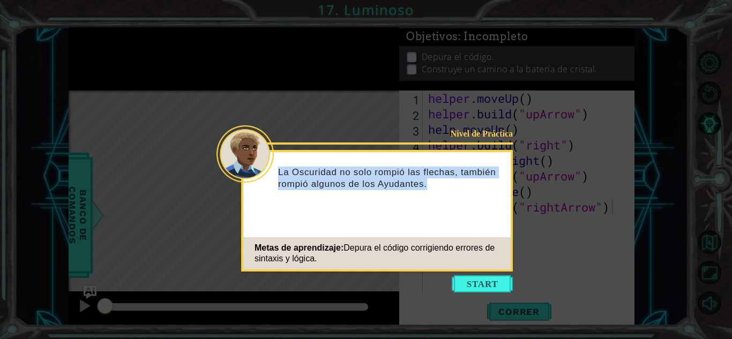
click at [496, 226] on div "Nivel de Práctica La Oscuridad no solo rompió las flechas, también rompió algun…" at bounding box center [377, 211] width 272 height 122
drag, startPoint x: 496, startPoint y: 226, endPoint x: 713, endPoint y: 169, distance: 224.9
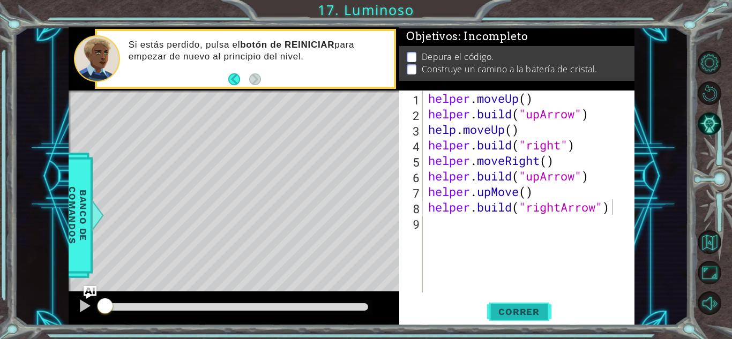
click at [525, 307] on span "Correr" at bounding box center [519, 312] width 63 height 11
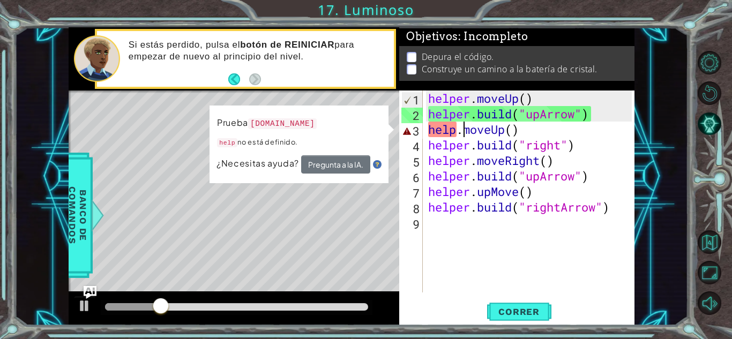
click at [461, 131] on div "helper . moveUp ( ) helper . build ( "upArrow" ) help . moveUp ( ) helper . bui…" at bounding box center [531, 207] width 211 height 233
click at [456, 131] on div "helper . moveUp ( ) helper . build ( "upArrow" ) help . moveUp ( ) helper . bui…" at bounding box center [531, 207] width 211 height 233
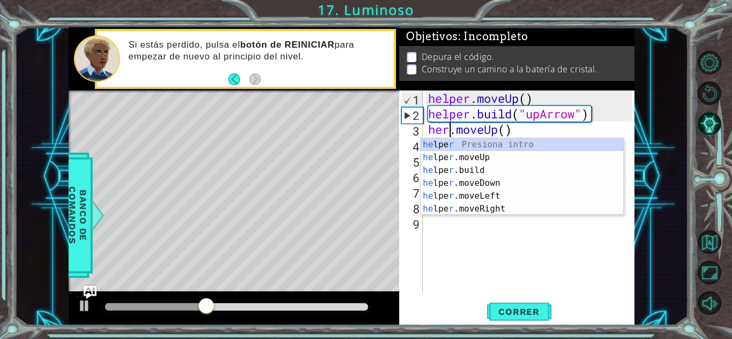
scroll to position [0, 1]
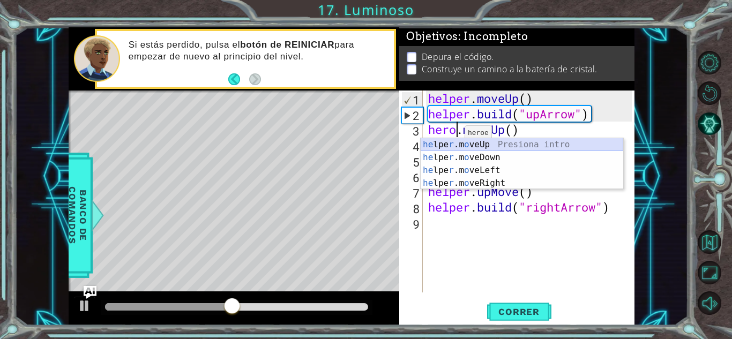
click at [440, 147] on div "he lpe r .m o veUp Presiona intro he lpe r .m o veDown Presiona intro he lpe r …" at bounding box center [522, 176] width 203 height 77
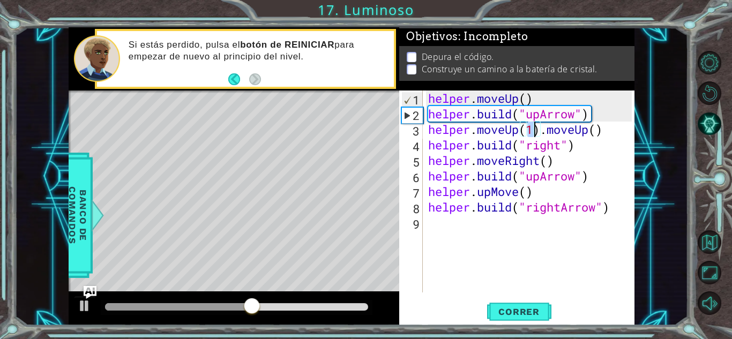
click at [601, 155] on div "helper . moveUp ( ) helper . build ( "upArrow" ) helper . moveUp ( 1 ) . moveUp…" at bounding box center [531, 207] width 211 height 233
click at [610, 132] on div "helper . moveUp ( ) helper . build ( "upArrow" ) helper . moveUp ( 1 ) . moveUp…" at bounding box center [531, 207] width 211 height 233
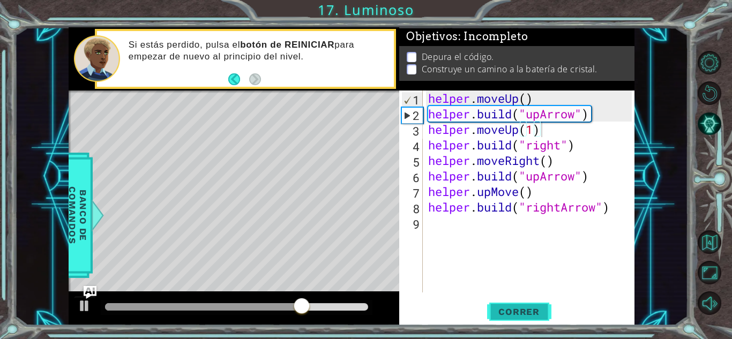
click at [522, 314] on span "Correr" at bounding box center [519, 312] width 63 height 11
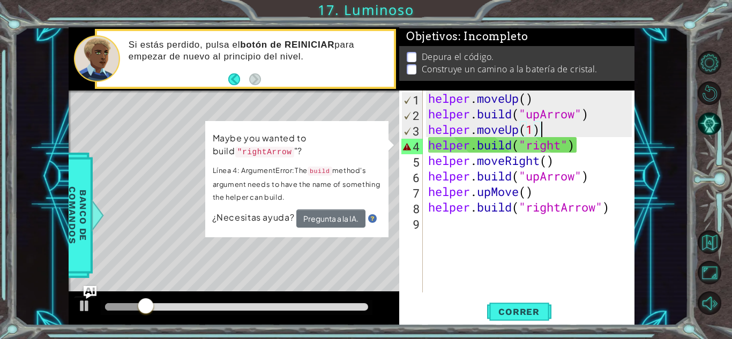
click at [560, 151] on div "helper . moveUp ( ) helper . build ( "upArrow" ) helper . moveUp ( 1 ) helper .…" at bounding box center [531, 207] width 211 height 233
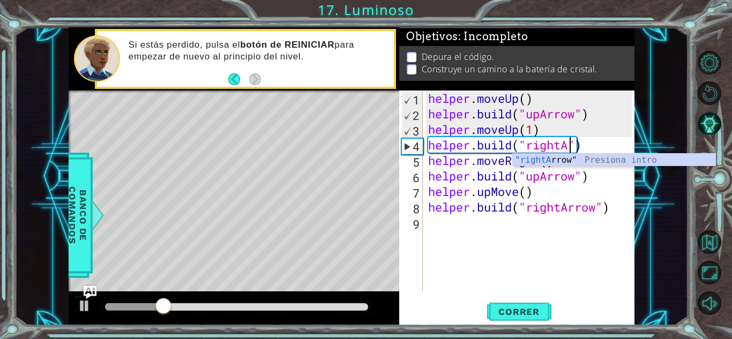
scroll to position [0, 6]
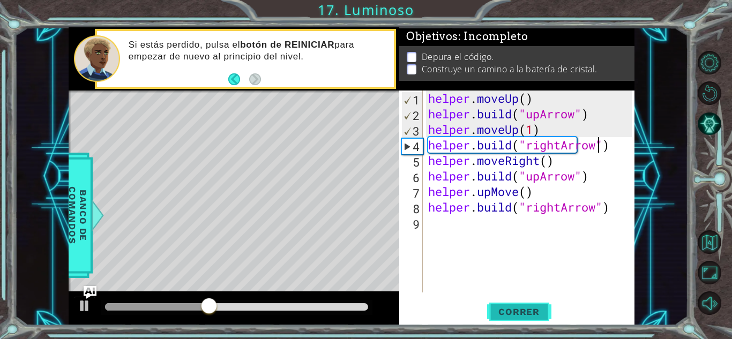
click at [515, 317] on button "Correr" at bounding box center [519, 312] width 64 height 24
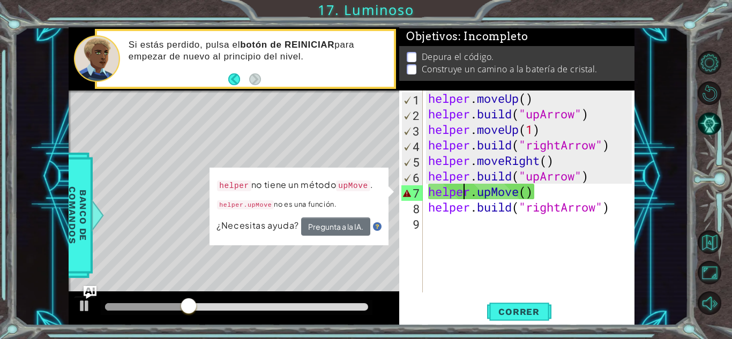
click at [464, 189] on div "helper . moveUp ( ) helper . build ( "upArrow" ) helper . moveUp ( 1 ) helper .…" at bounding box center [531, 207] width 211 height 233
click at [541, 196] on div "helper . moveUp ( ) helper . build ( "upArrow" ) helper . moveUp ( 1 ) helper .…" at bounding box center [531, 207] width 211 height 233
click at [524, 196] on div "helper . moveUp ( ) helper . build ( "upArrow" ) helper . moveUp ( 1 ) helper .…" at bounding box center [531, 207] width 211 height 233
click at [476, 198] on div "helper . moveUp ( ) helper . build ( "upArrow" ) helper . moveUp ( 1 ) helper .…" at bounding box center [531, 207] width 211 height 233
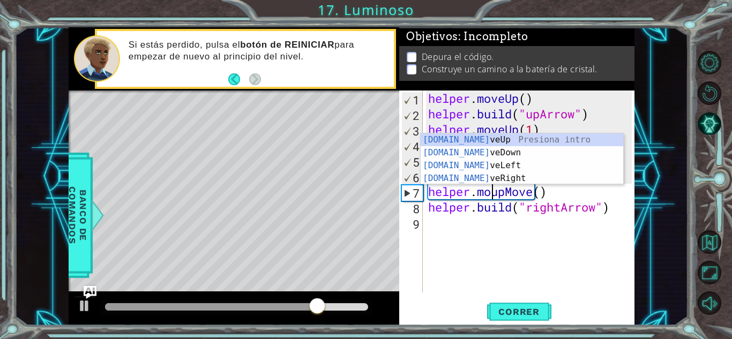
scroll to position [0, 3]
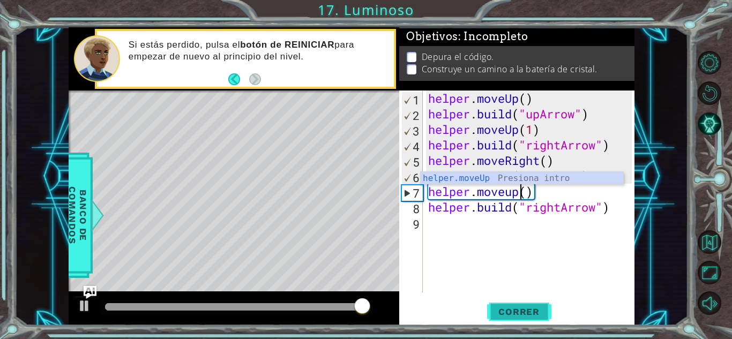
click at [524, 314] on span "Correr" at bounding box center [519, 312] width 63 height 11
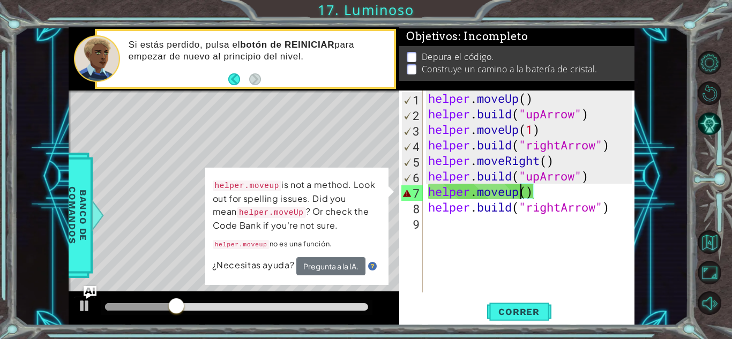
click at [510, 190] on div "helper . moveUp ( ) helper . build ( "upArrow" ) helper . moveUp ( 1 ) helper .…" at bounding box center [531, 207] width 211 height 233
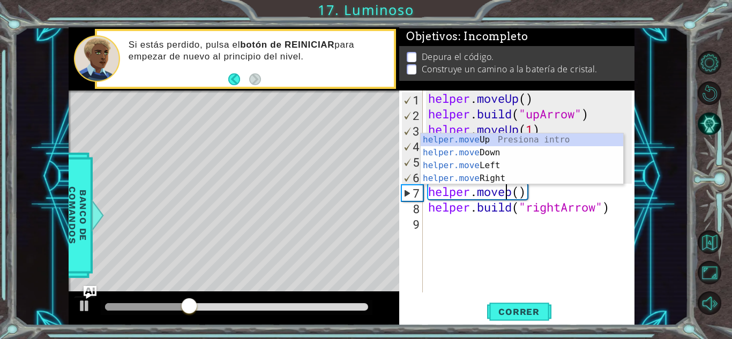
scroll to position [0, 4]
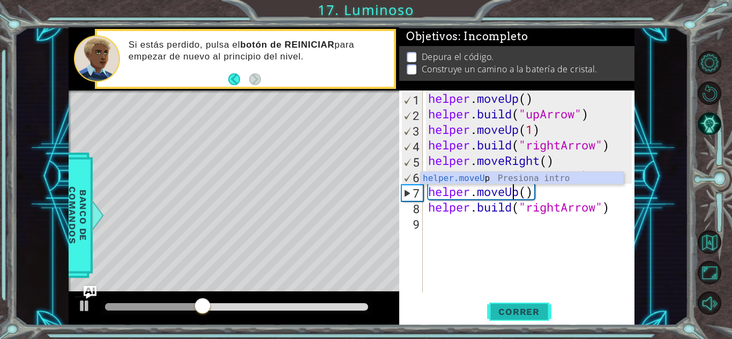
type textarea "helper.moveUp()"
click at [534, 316] on span "Correr" at bounding box center [519, 312] width 63 height 11
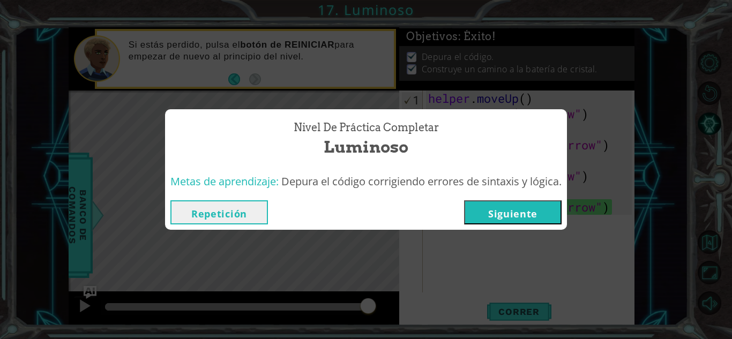
click at [492, 177] on span "Depura el código corrigiendo errores de sintaxis y lógica." at bounding box center [421, 181] width 280 height 14
click at [490, 215] on button "Siguiente" at bounding box center [513, 212] width 98 height 24
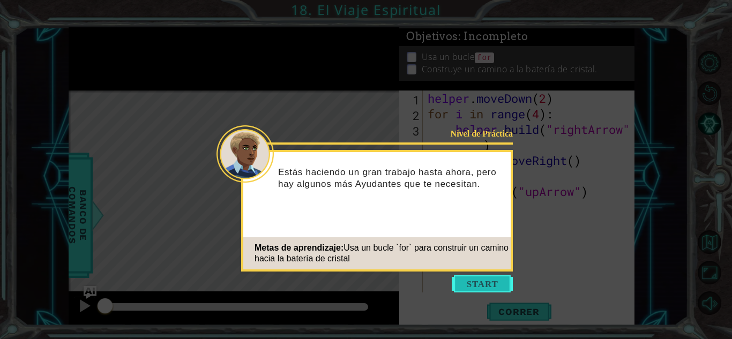
click at [490, 278] on button "Start" at bounding box center [482, 283] width 61 height 17
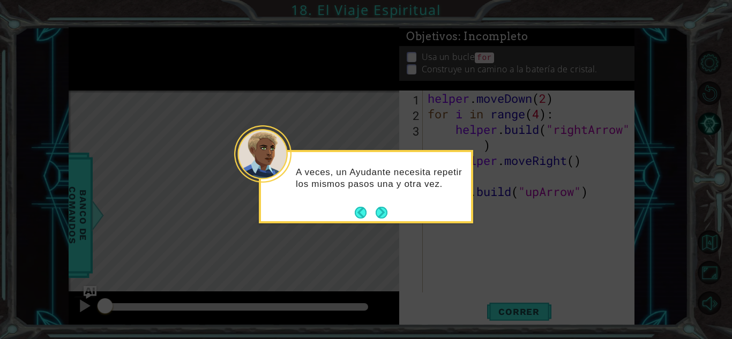
drag, startPoint x: 490, startPoint y: 278, endPoint x: 485, endPoint y: 277, distance: 5.5
drag, startPoint x: 485, startPoint y: 277, endPoint x: 374, endPoint y: 212, distance: 128.5
click at [376, 212] on button "Next" at bounding box center [382, 213] width 12 height 12
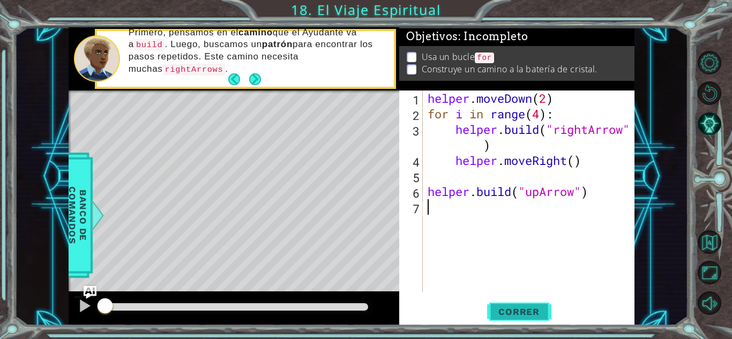
click at [523, 318] on button "Correr" at bounding box center [519, 312] width 64 height 24
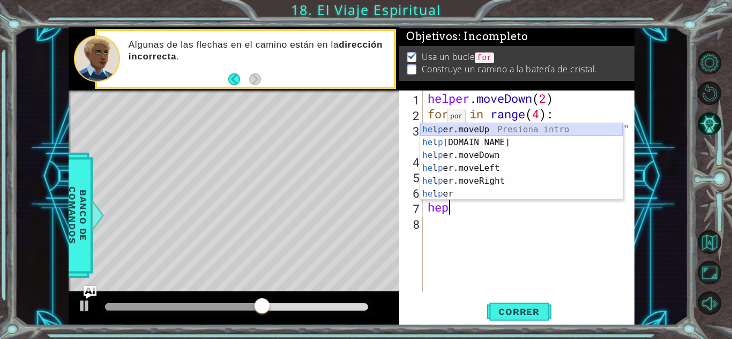
click at [474, 132] on div "he l p er.moveUp Presiona intro he l p [DOMAIN_NAME] Presiona intro he l p er.m…" at bounding box center [521, 174] width 203 height 103
type textarea "helper.moveUp(1)"
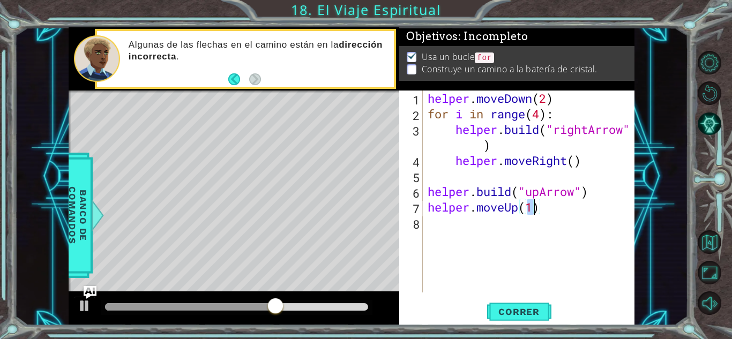
click at [443, 252] on div "helper . moveDown ( 2 ) for i in range ( 4 ) : helper . build ( "rightArrow" ) …" at bounding box center [532, 207] width 212 height 233
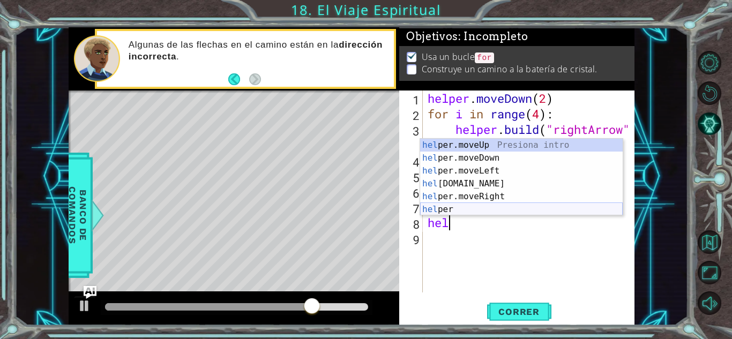
scroll to position [0, 1]
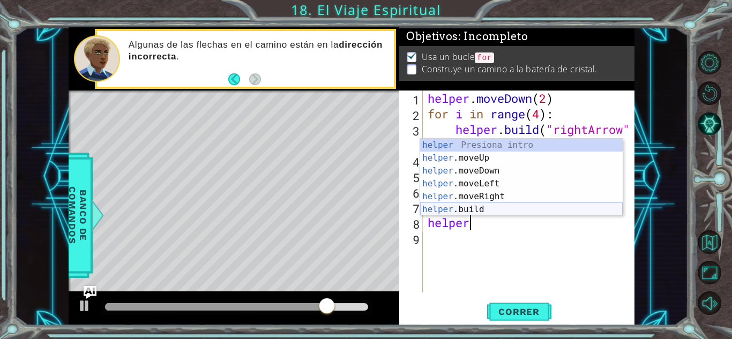
click at [469, 210] on div "helper Presiona intro helper .moveUp Presiona intro helper .moveDown Presiona i…" at bounding box center [521, 190] width 203 height 103
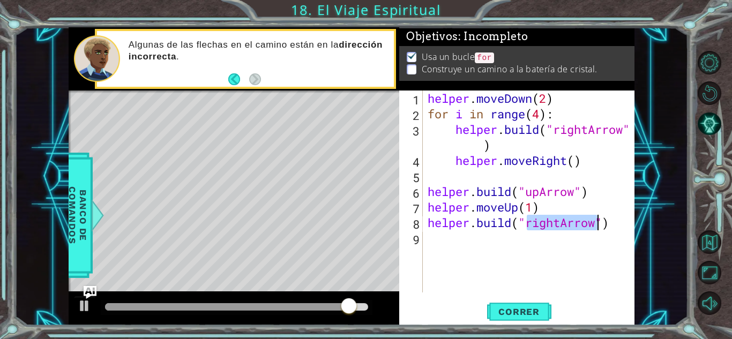
click at [557, 222] on div "helper . moveDown ( 2 ) for i in range ( 4 ) : helper . build ( "rightArrow" ) …" at bounding box center [529, 192] width 206 height 202
click at [557, 222] on div "helper . moveDown ( 2 ) for i in range ( 4 ) : helper . build ( "rightArrow" ) …" at bounding box center [532, 207] width 212 height 233
click at [558, 222] on div "helper . moveDown ( 2 ) for i in range ( 4 ) : helper . build ( "rightArrow" ) …" at bounding box center [532, 207] width 212 height 233
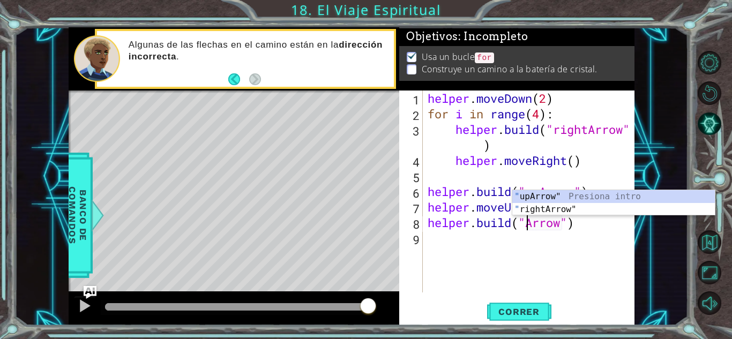
scroll to position [0, 5]
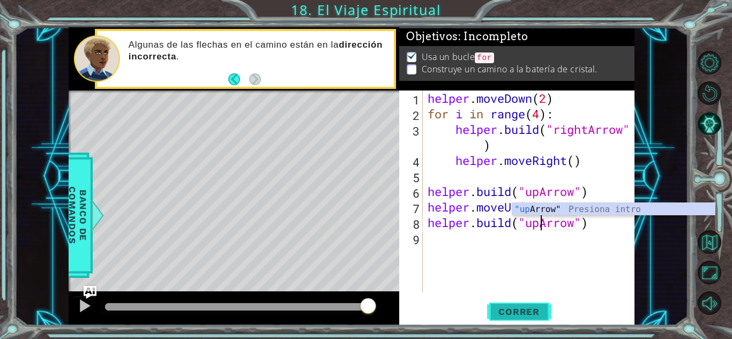
type textarea "[DOMAIN_NAME]("upArrow")"
click at [520, 309] on span "Correr" at bounding box center [519, 312] width 63 height 11
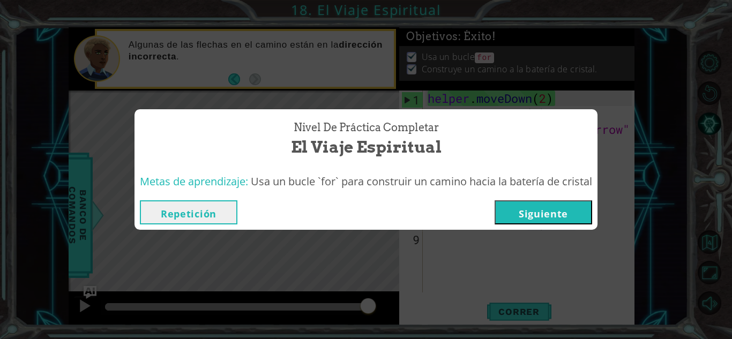
click at [553, 202] on button "Siguiente" at bounding box center [544, 212] width 98 height 24
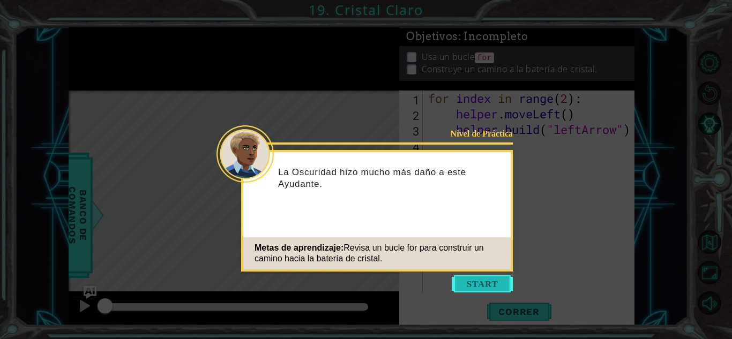
click at [485, 278] on button "Start" at bounding box center [482, 283] width 61 height 17
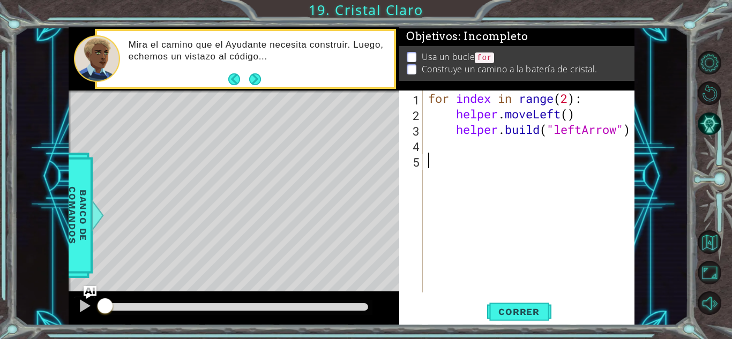
click at [483, 292] on div "for index in range ( 2 ) : helper . moveLeft ( ) helper . build ( "leftArrow" )" at bounding box center [531, 207] width 211 height 233
click at [505, 314] on span "Correr" at bounding box center [519, 312] width 63 height 11
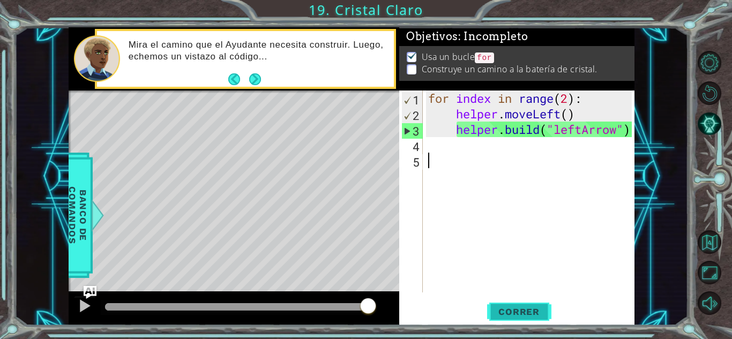
type textarea "m"
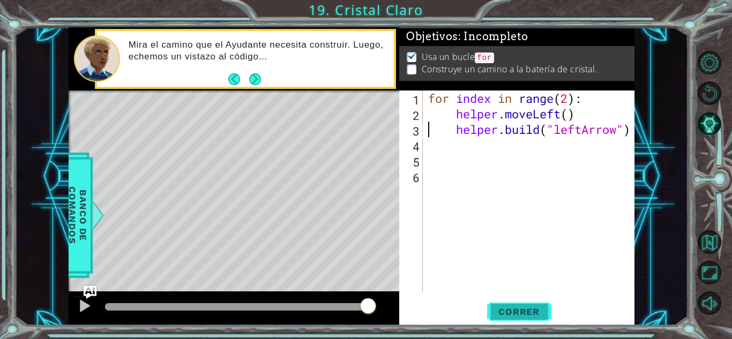
type textarea "[DOMAIN_NAME]("leftArrow")"
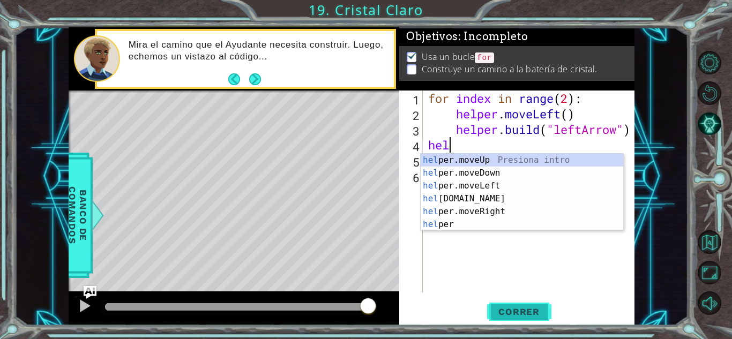
scroll to position [0, 1]
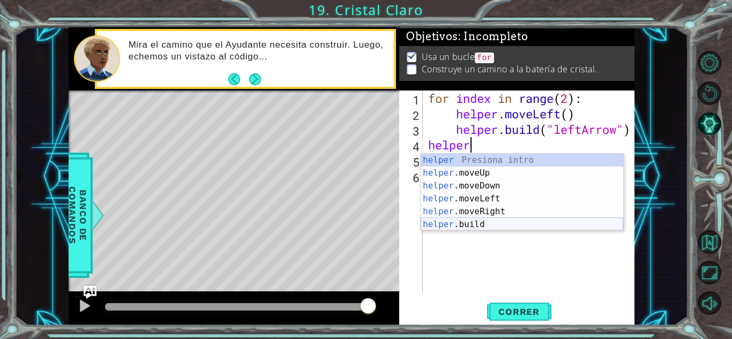
click at [500, 225] on div "helper Presiona intro helper .moveUp Presiona intro helper .moveDown Presiona i…" at bounding box center [522, 205] width 203 height 103
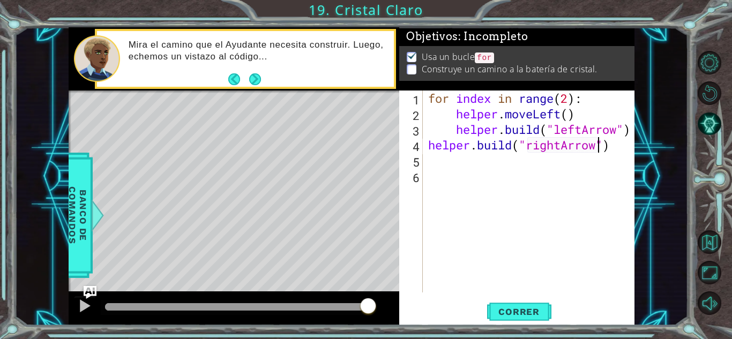
click at [558, 148] on div "for index in range ( 2 ) : helper . moveLeft ( ) helper . build ( "leftArrow" )…" at bounding box center [531, 207] width 211 height 233
type textarea "[DOMAIN_NAME]("leftArrow")"
click at [533, 300] on button "Correr" at bounding box center [519, 312] width 64 height 24
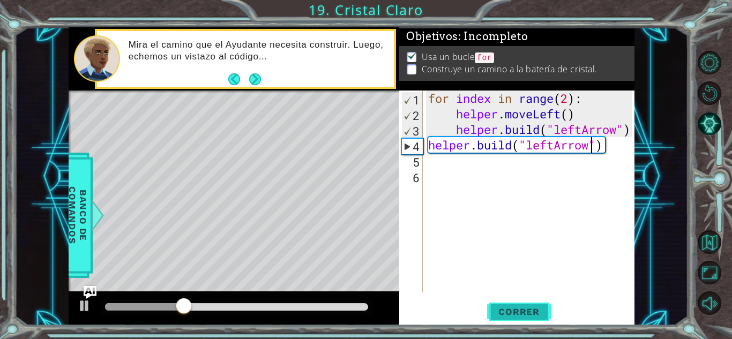
click at [538, 312] on span "Correr" at bounding box center [519, 312] width 63 height 11
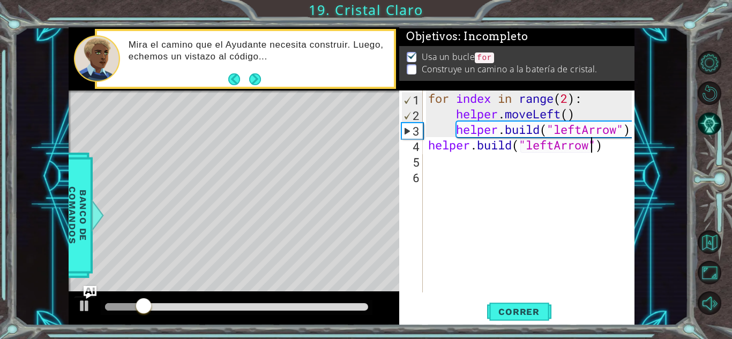
click at [613, 147] on div "for index in range ( 2 ) : helper . moveLeft ( ) helper . build ( "leftArrow" )…" at bounding box center [531, 207] width 211 height 233
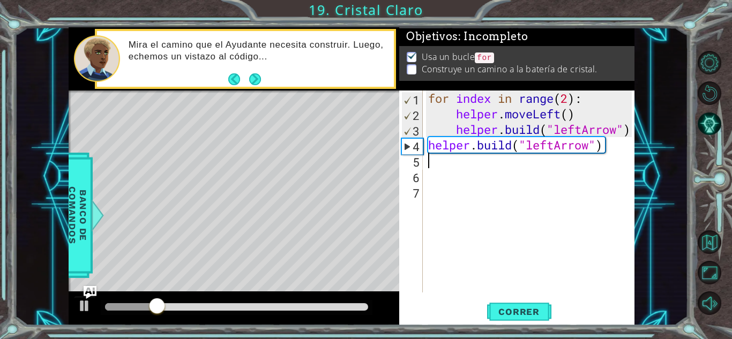
scroll to position [0, 0]
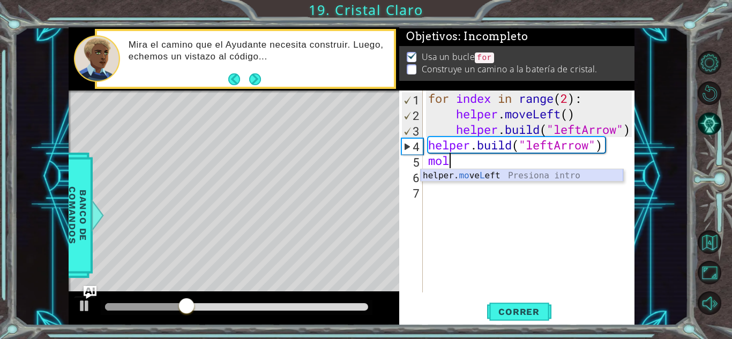
click at [531, 177] on div "helper. mo ve L eft Presiona intro" at bounding box center [522, 188] width 203 height 39
type textarea "helper.moveLeft(1)"
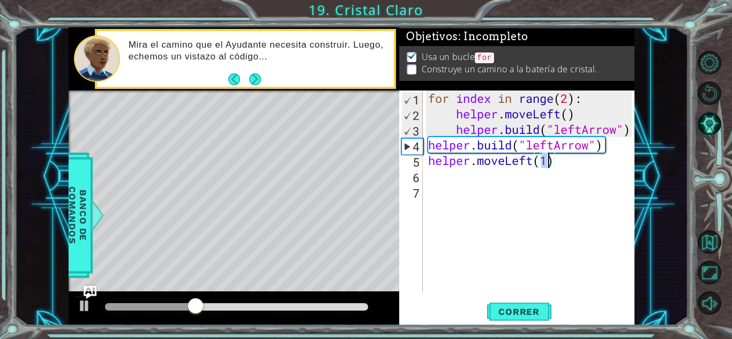
click at [505, 177] on div "for index in range ( 2 ) : helper . moveLeft ( ) helper . build ( "leftArrow" )…" at bounding box center [531, 207] width 211 height 233
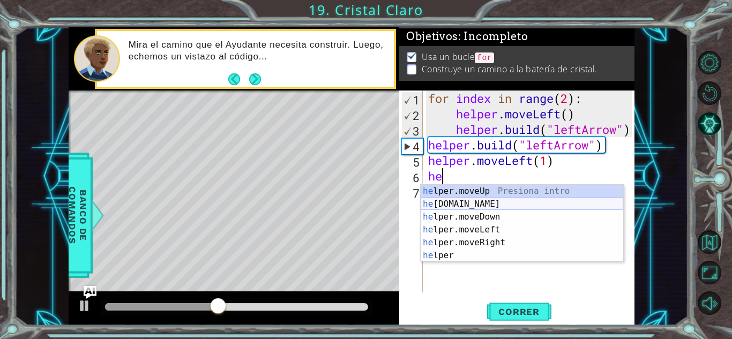
click at [448, 203] on div "he lper.moveUp Presiona intro he [DOMAIN_NAME] Presiona intro he lper.moveDown …" at bounding box center [522, 236] width 203 height 103
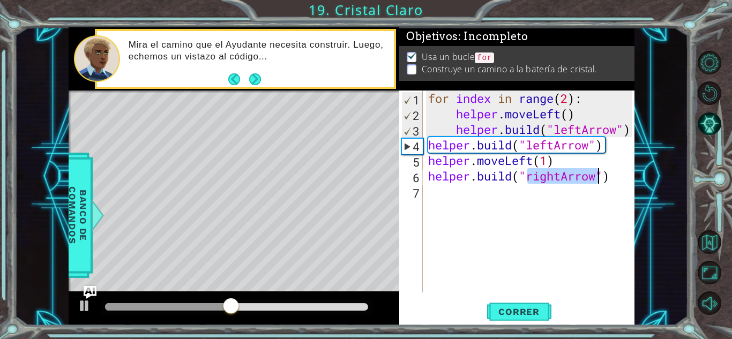
click at [549, 171] on div "for index in range ( 2 ) : helper . moveLeft ( ) helper . build ( "leftArrow" )…" at bounding box center [529, 192] width 206 height 202
click at [563, 181] on div "for index in range ( 2 ) : helper . moveLeft ( ) helper . build ( "leftArrow" )…" at bounding box center [531, 207] width 211 height 233
click at [558, 180] on div "for index in range ( 2 ) : helper . moveLeft ( ) helper . build ( "leftArrow" )…" at bounding box center [531, 207] width 211 height 233
click at [562, 177] on div "for index in range ( 2 ) : helper . moveLeft ( ) helper . build ( "leftArrow" )…" at bounding box center [531, 207] width 211 height 233
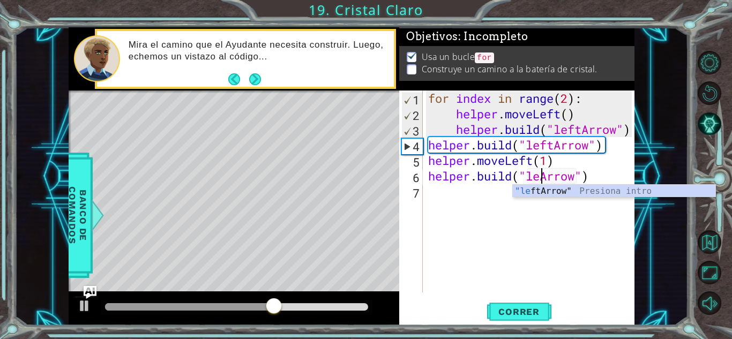
scroll to position [0, 5]
type textarea "[DOMAIN_NAME]("leftArrow")"
click at [464, 199] on div "for index in range ( 2 ) : helper . moveLeft ( ) helper . build ( "leftArrow" )…" at bounding box center [531, 207] width 211 height 233
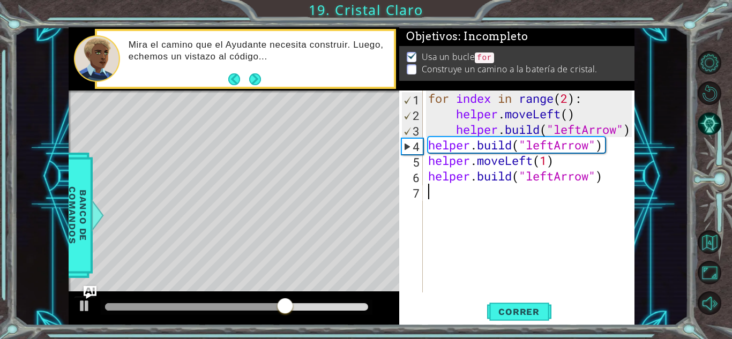
scroll to position [0, 0]
click at [525, 317] on span "Correr" at bounding box center [519, 312] width 63 height 11
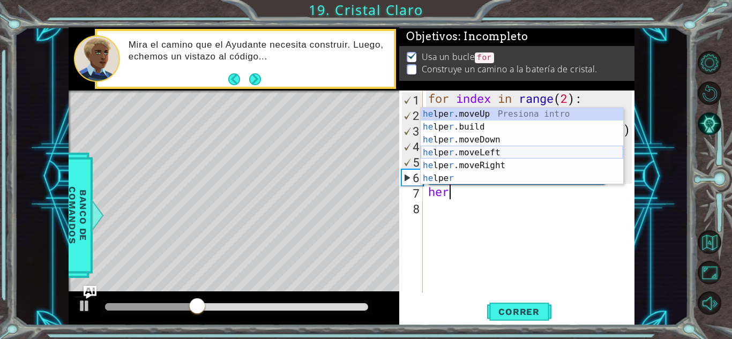
click at [474, 152] on div "he lpe r .moveUp Presiona intro he lpe r .build Presiona intro he lpe r .moveDo…" at bounding box center [522, 159] width 203 height 103
type textarea "helper.moveLeft(1)"
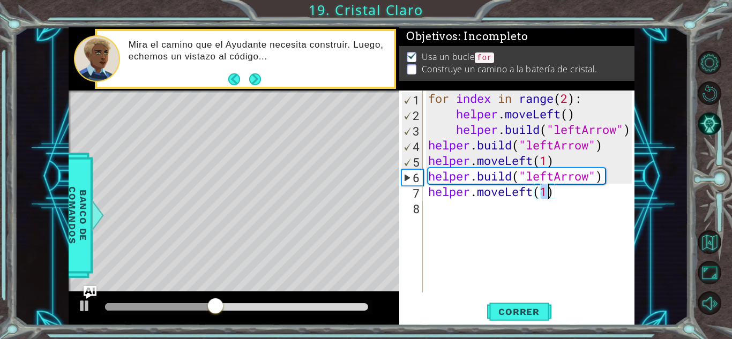
click at [465, 208] on div "for index in range ( 2 ) : helper . moveLeft ( ) helper . build ( "leftArrow" )…" at bounding box center [531, 207] width 211 height 233
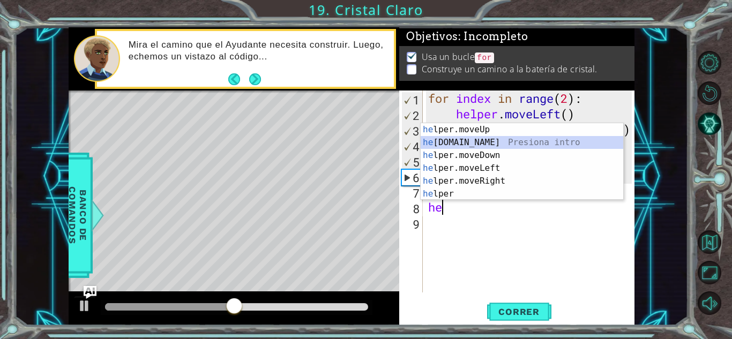
click at [452, 142] on div "he lper.moveUp Presiona intro he [DOMAIN_NAME] Presiona intro he lper.moveDown …" at bounding box center [522, 174] width 203 height 103
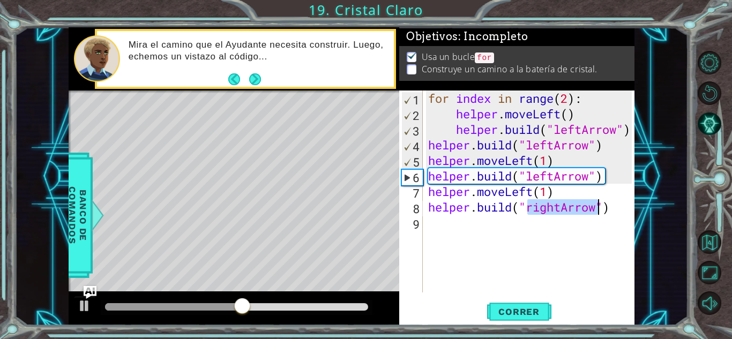
click at [555, 212] on div "for index in range ( 2 ) : helper . moveLeft ( ) helper . build ( "leftArrow" )…" at bounding box center [529, 192] width 206 height 202
click at [562, 211] on div "for index in range ( 2 ) : helper . moveLeft ( ) helper . build ( "leftArrow" )…" at bounding box center [531, 207] width 211 height 233
type textarea "[DOMAIN_NAME]("downArrow")"
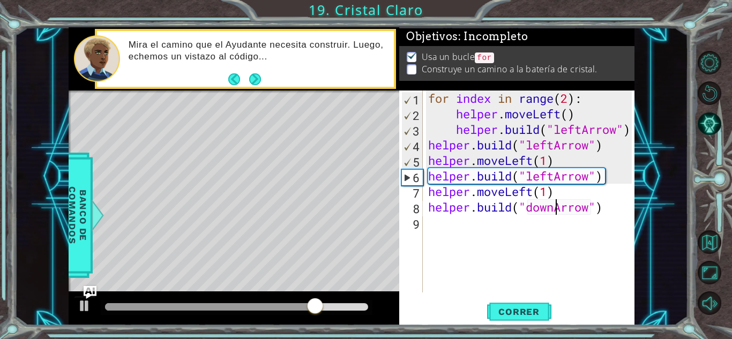
click at [521, 223] on div "for index in range ( 2 ) : helper . moveLeft ( ) helper . build ( "leftArrow" )…" at bounding box center [531, 207] width 211 height 233
click at [553, 213] on div "for index in range ( 2 ) : helper . moveLeft ( ) helper . build ( "leftArrow" )…" at bounding box center [531, 207] width 211 height 233
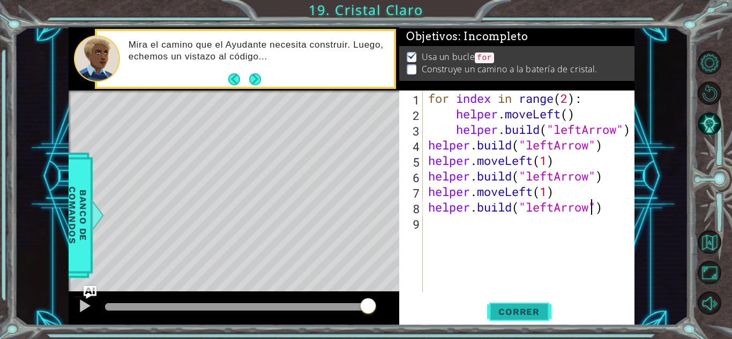
type textarea "[DOMAIN_NAME]("leftArrow")"
click at [508, 316] on span "Correr" at bounding box center [519, 312] width 63 height 11
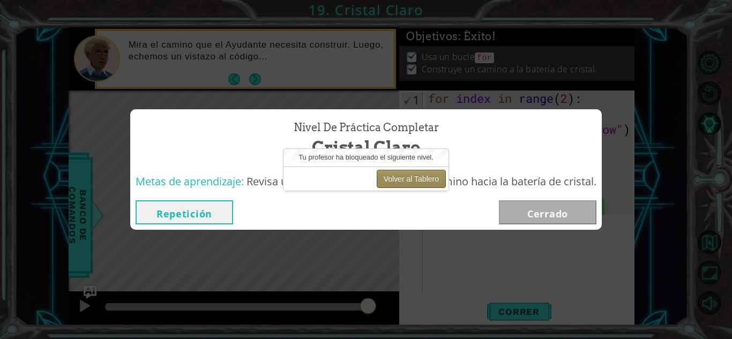
click at [386, 184] on button "Volver al Tablero" at bounding box center [411, 179] width 69 height 18
click at [404, 183] on button "Volver al Tablero" at bounding box center [411, 179] width 69 height 18
